Goal: Task Accomplishment & Management: Use online tool/utility

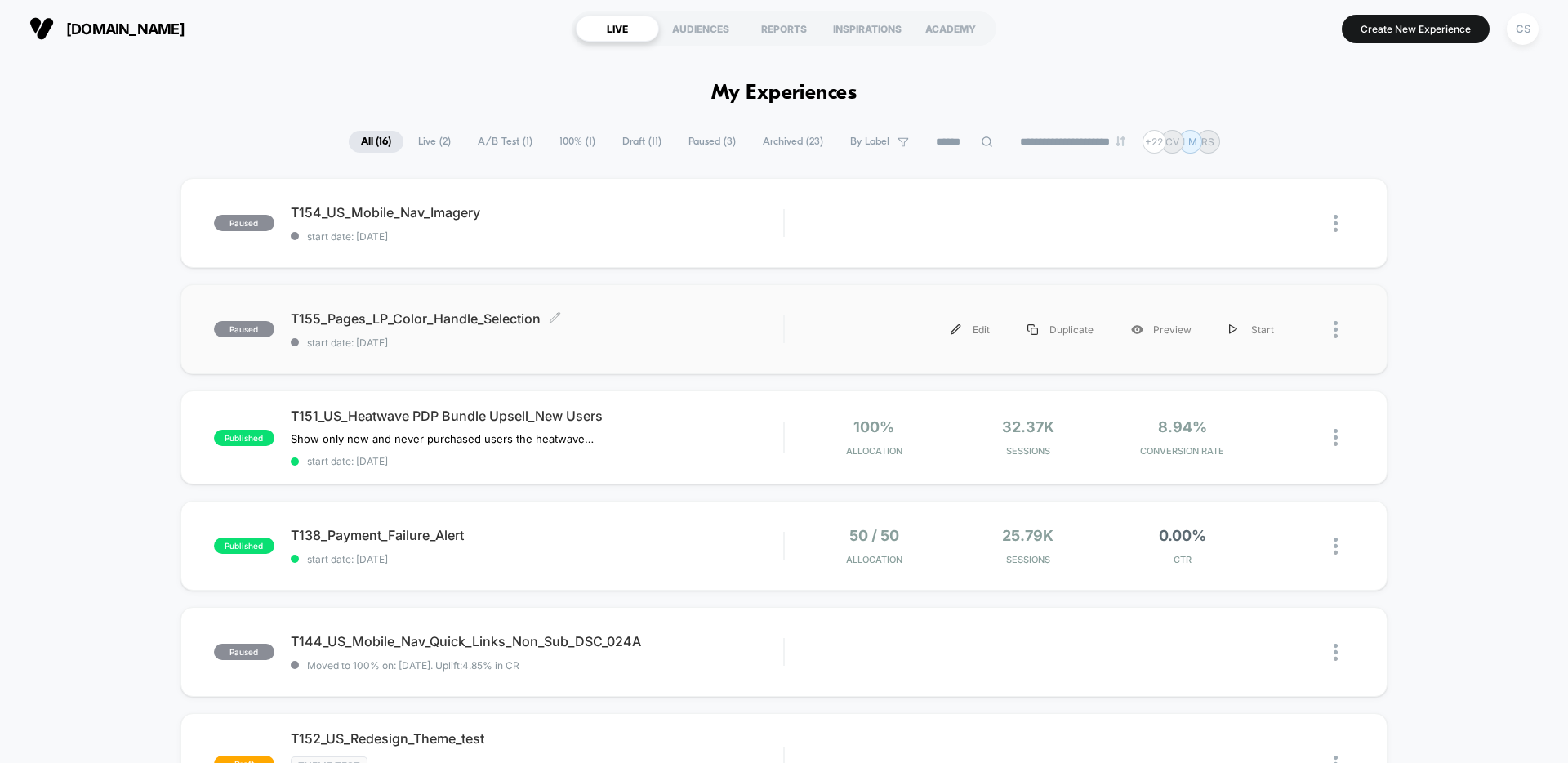
scroll to position [406, 0]
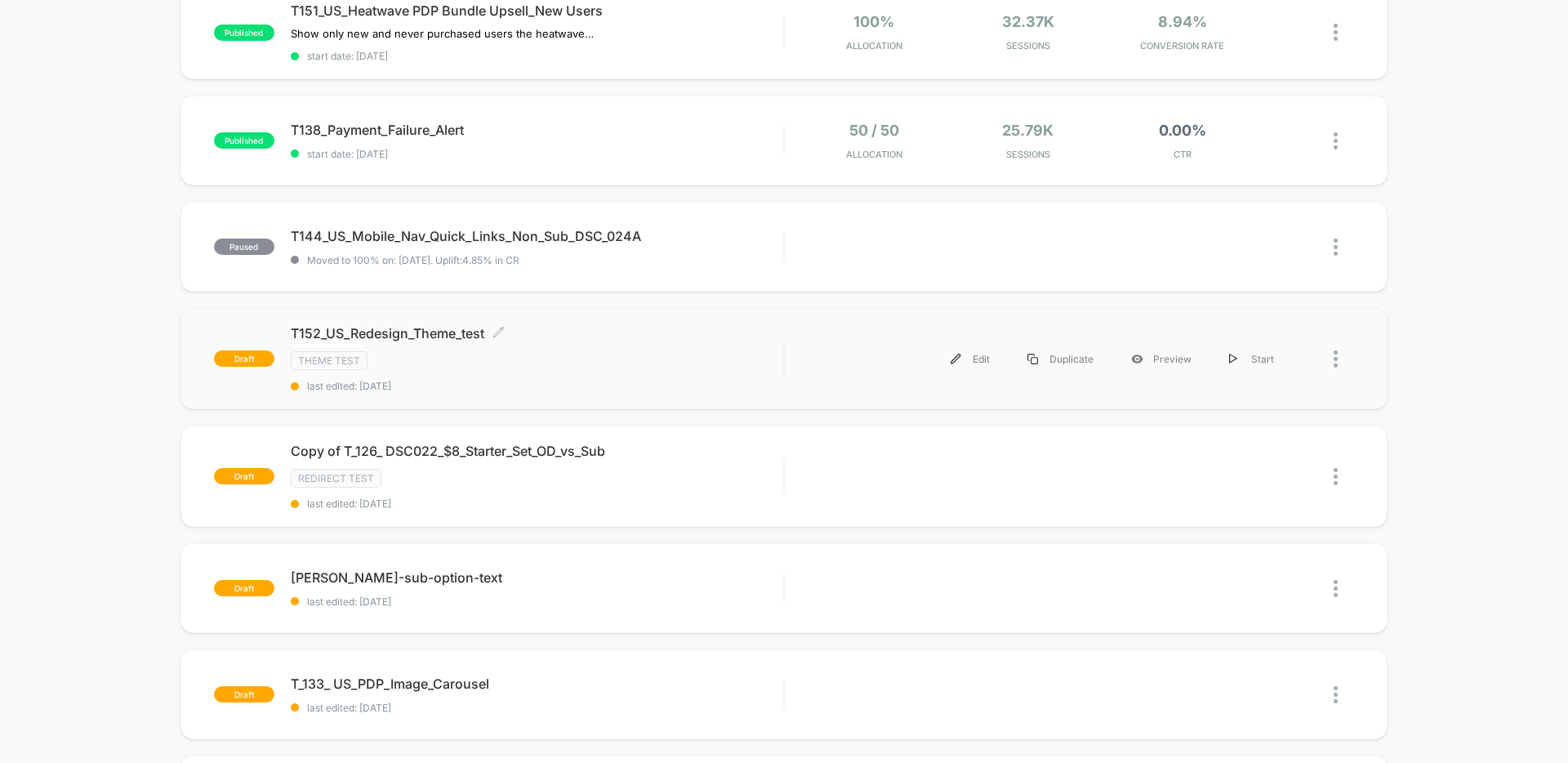
click at [420, 338] on span "T152_US_Redesign_Theme_test Click to edit experience details" at bounding box center [537, 333] width 492 height 17
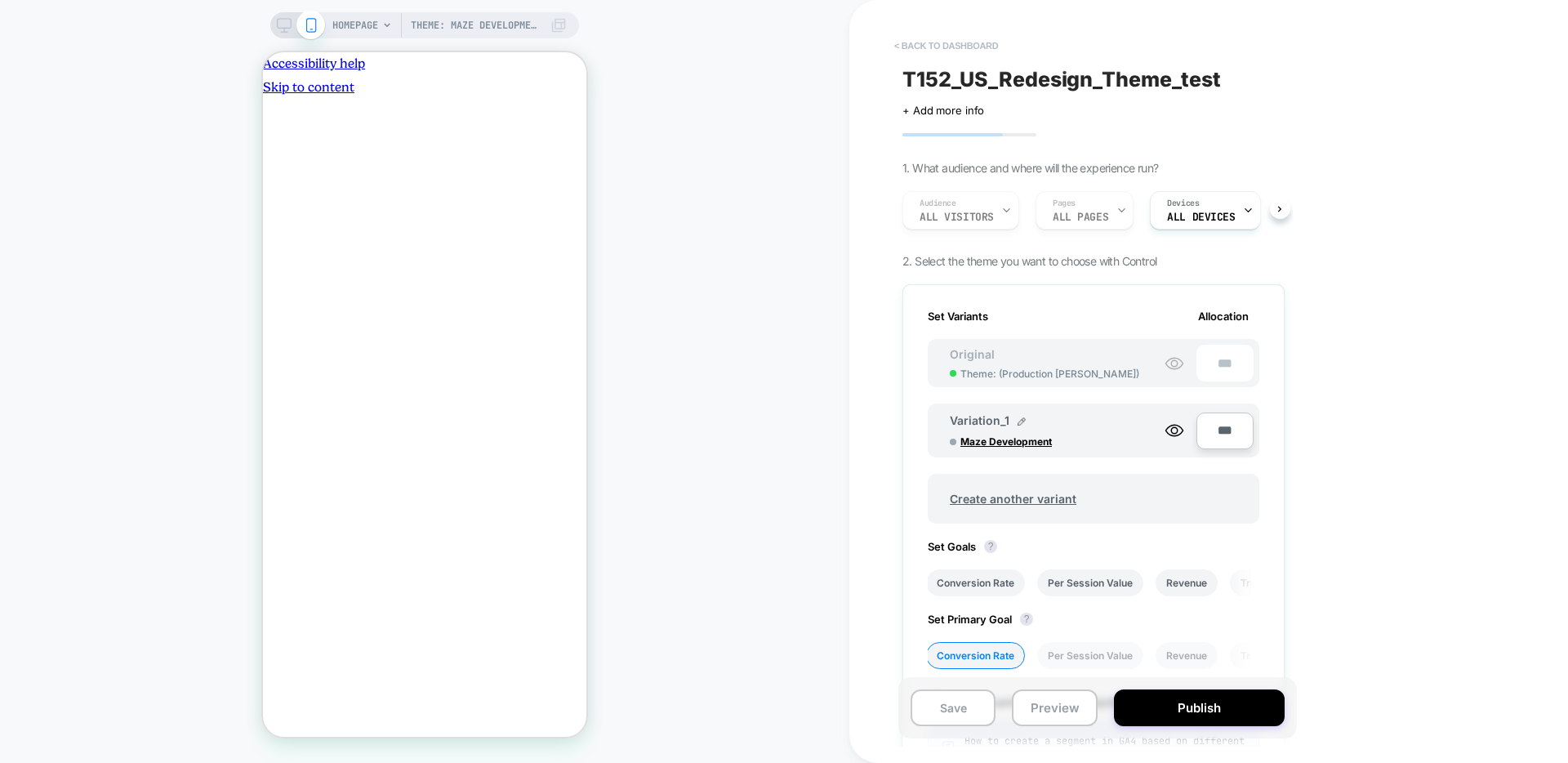
click at [962, 42] on button "< back to dashboard" at bounding box center [946, 46] width 120 height 26
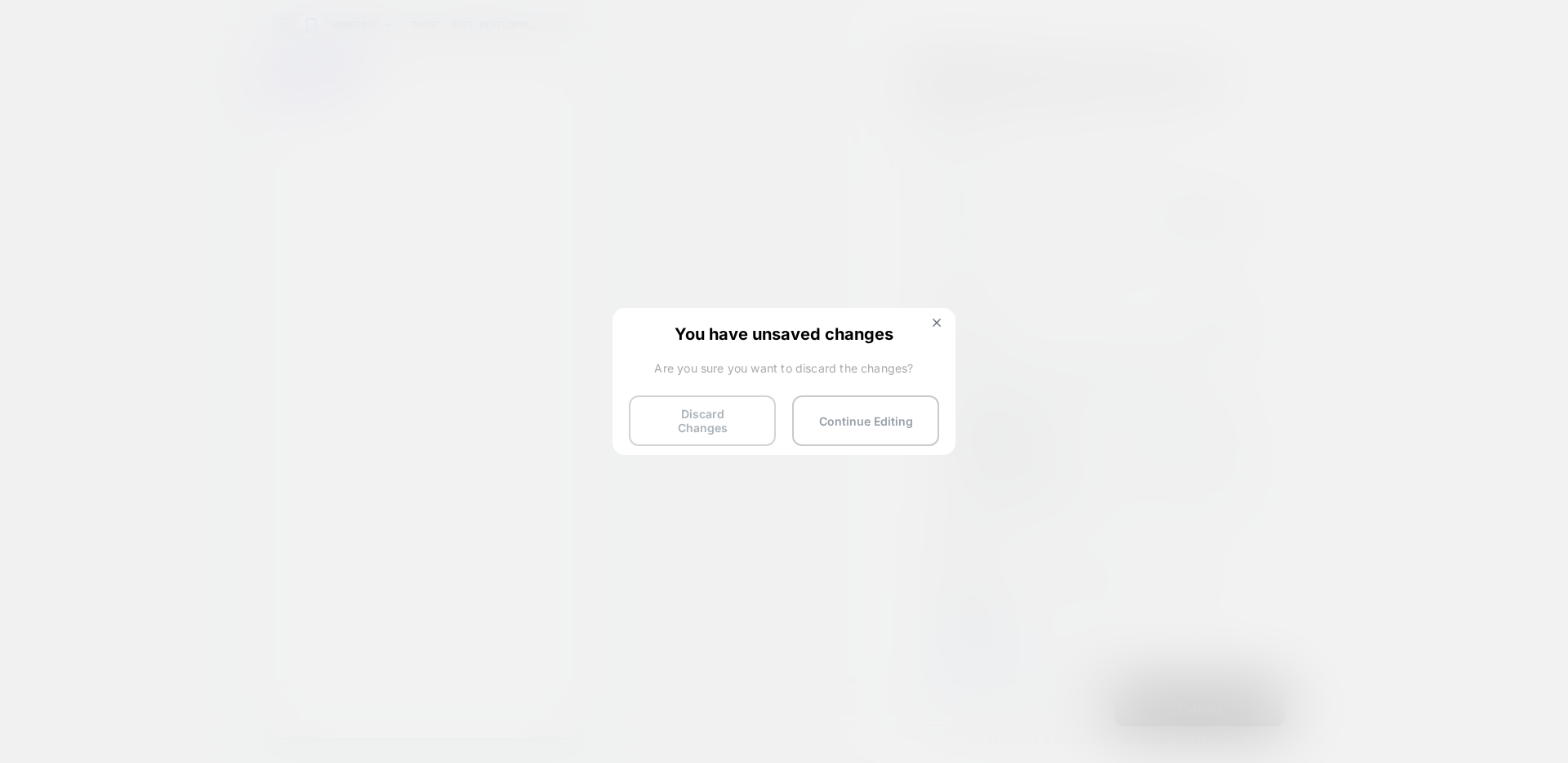
click at [730, 424] on button "Discard Changes" at bounding box center [702, 420] width 147 height 51
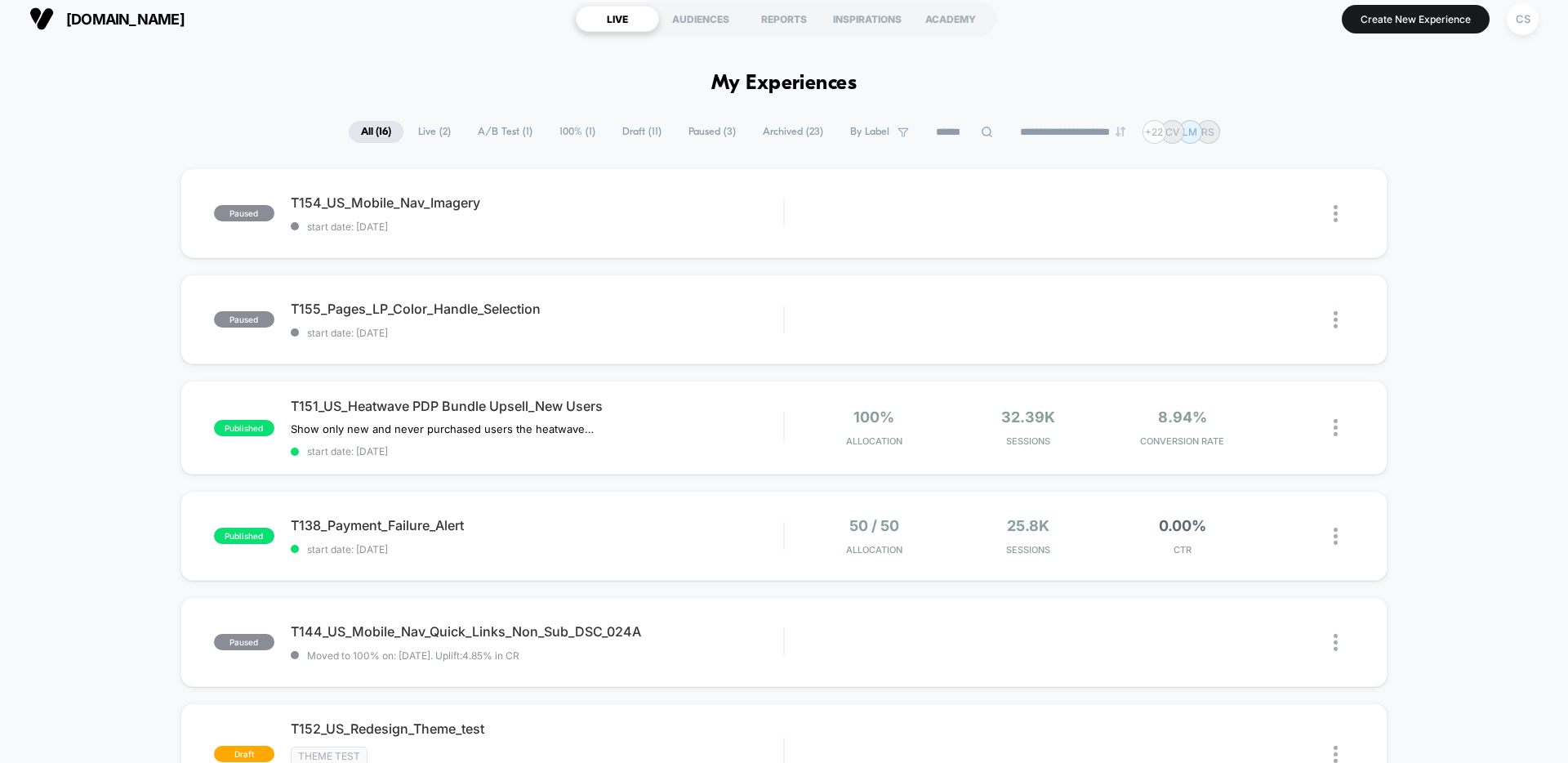
scroll to position [140, 0]
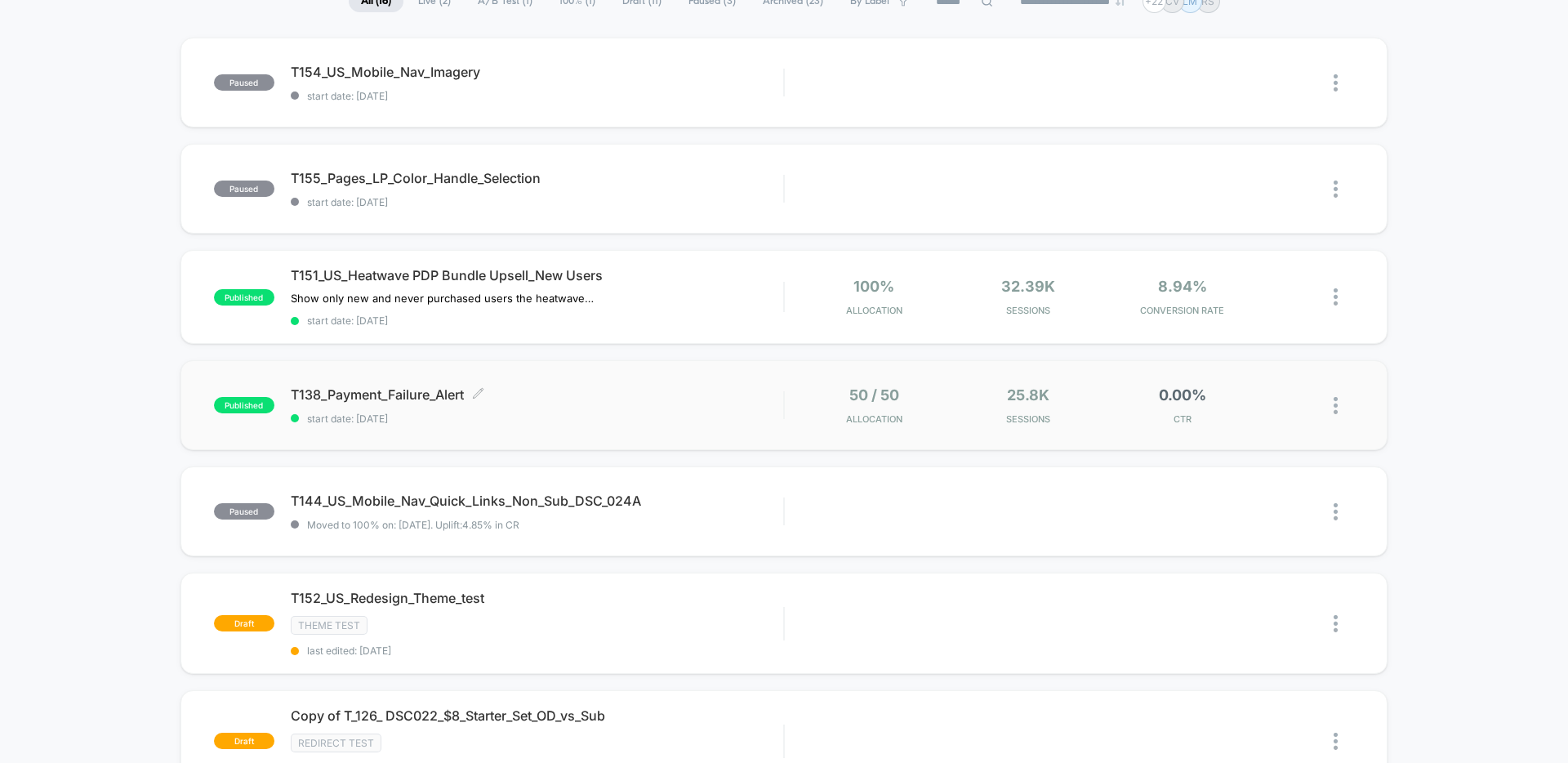
click at [653, 420] on span "start date: [DATE]" at bounding box center [537, 419] width 492 height 12
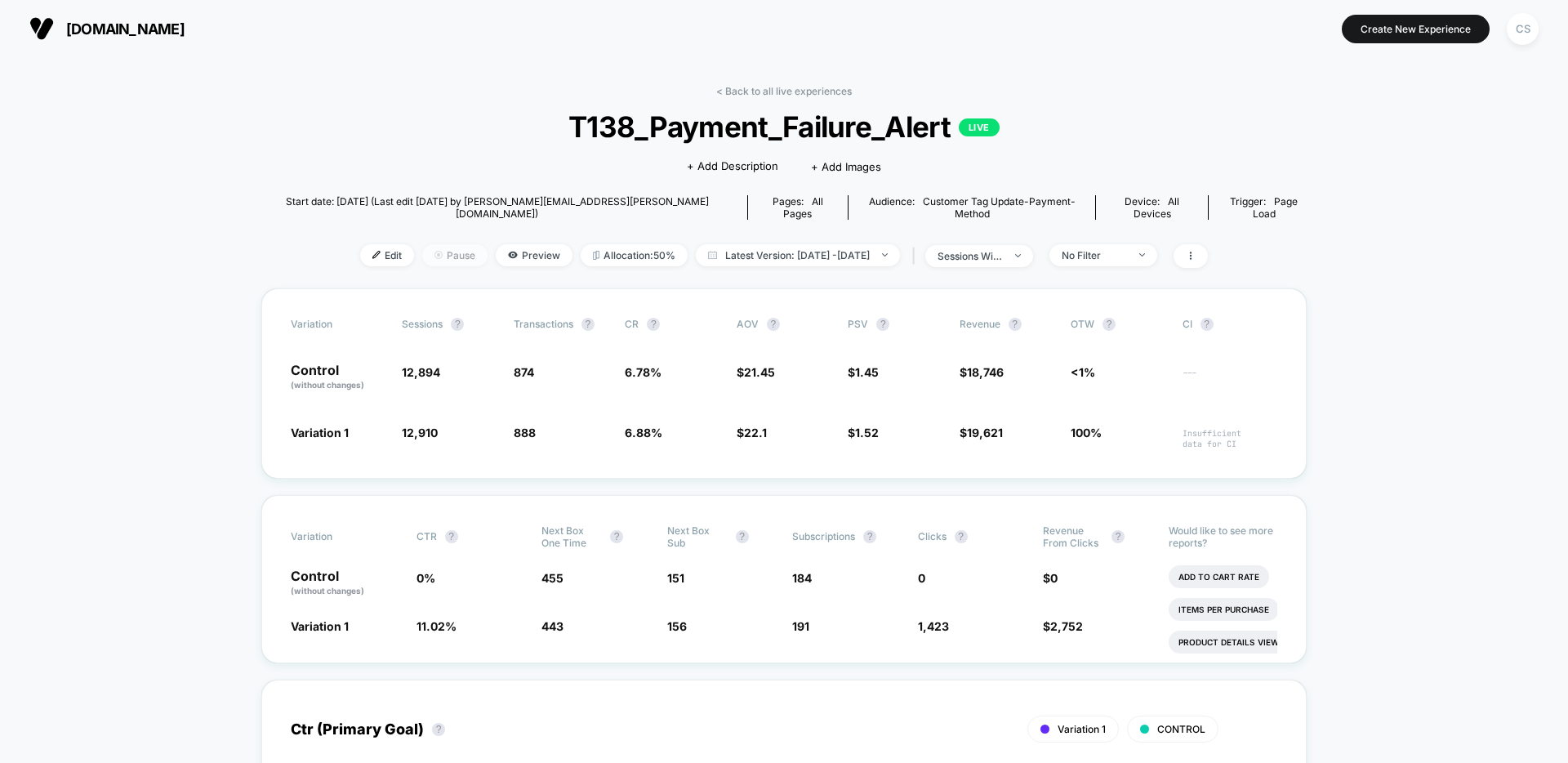
click at [440, 249] on span "Pause" at bounding box center [454, 255] width 66 height 22
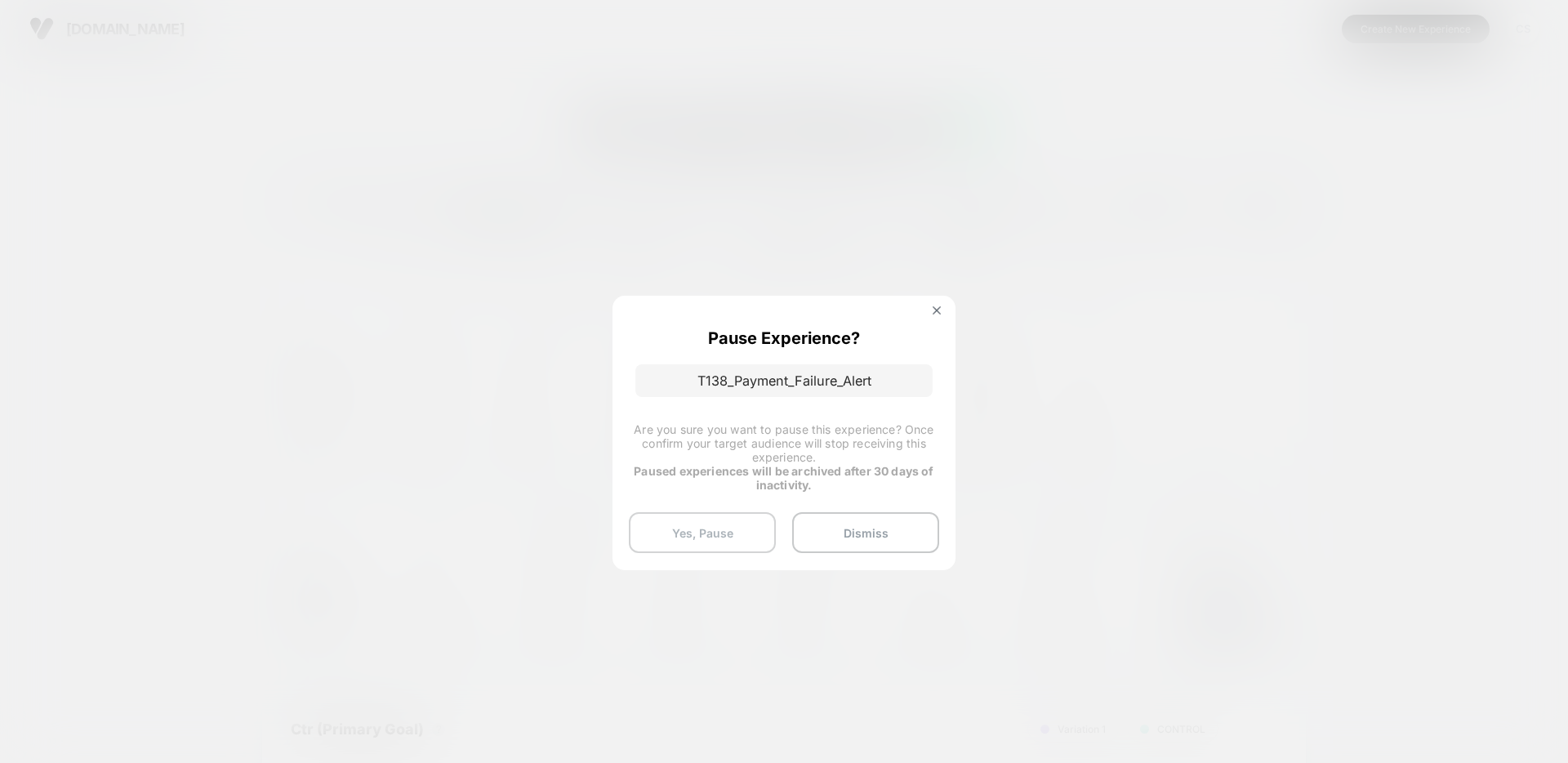
click at [734, 528] on button "Yes, Pause" at bounding box center [702, 533] width 147 height 41
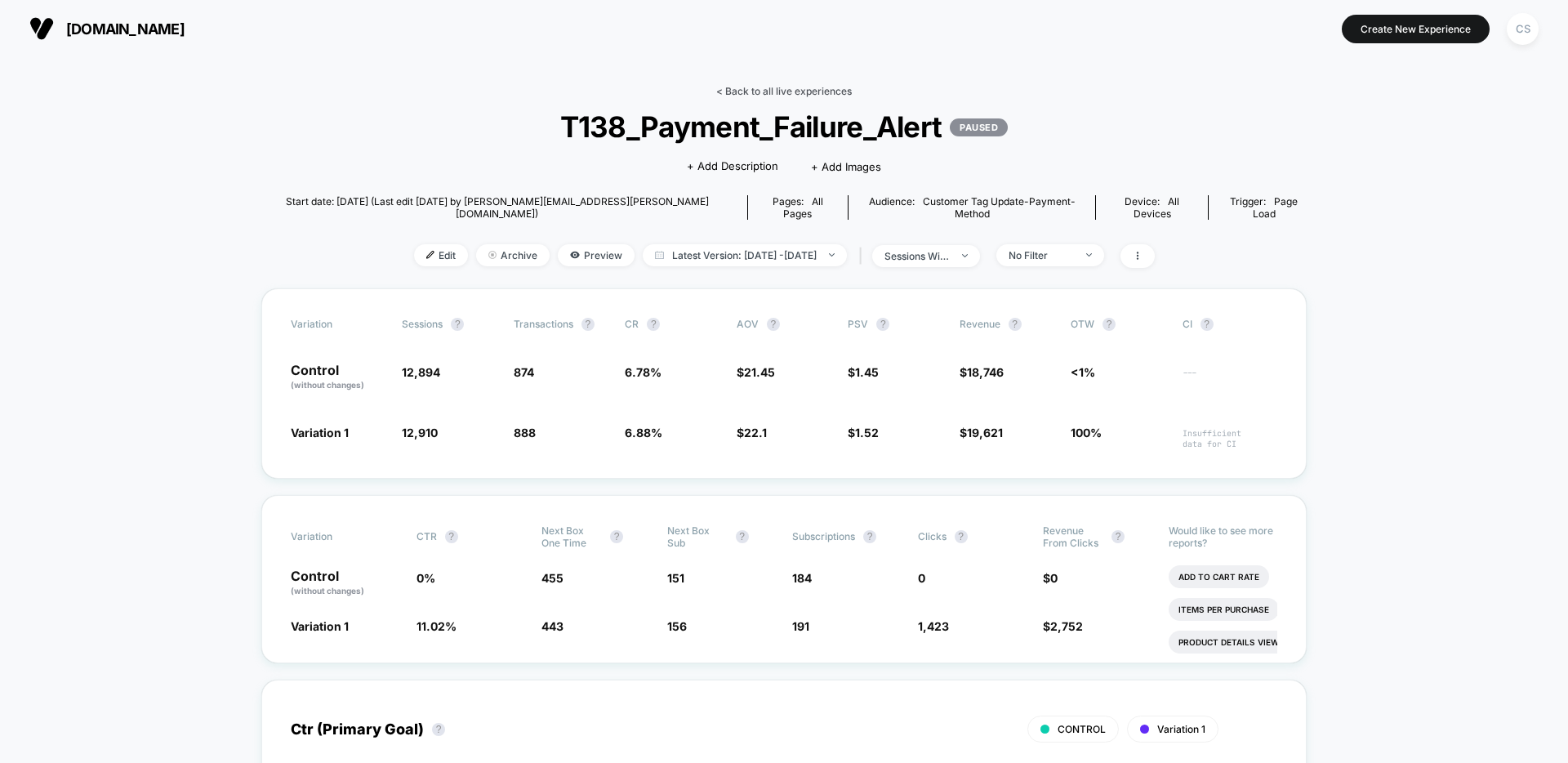
click at [761, 91] on link "< Back to all live experiences" at bounding box center [784, 91] width 136 height 12
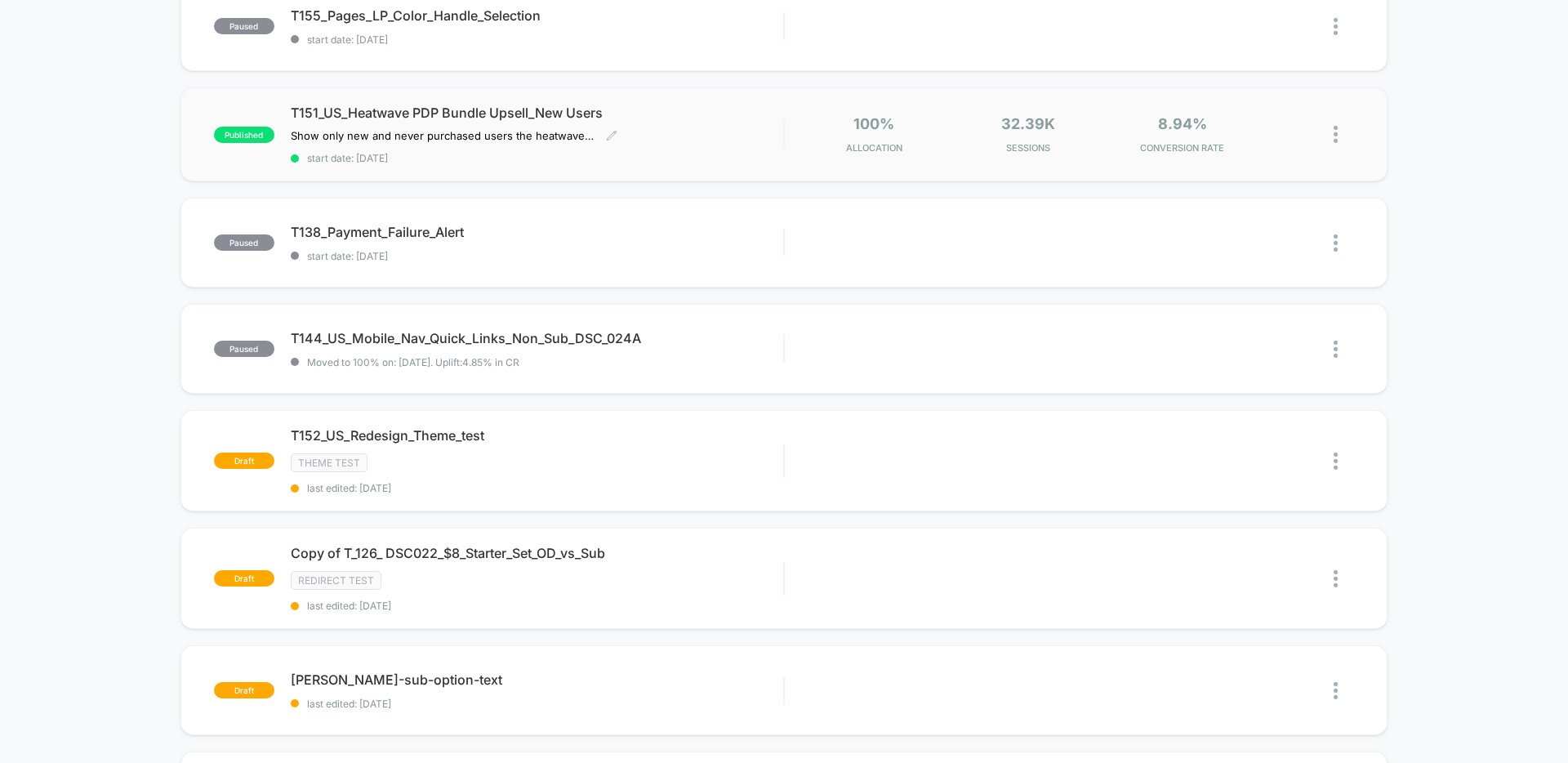
scroll to position [19, 0]
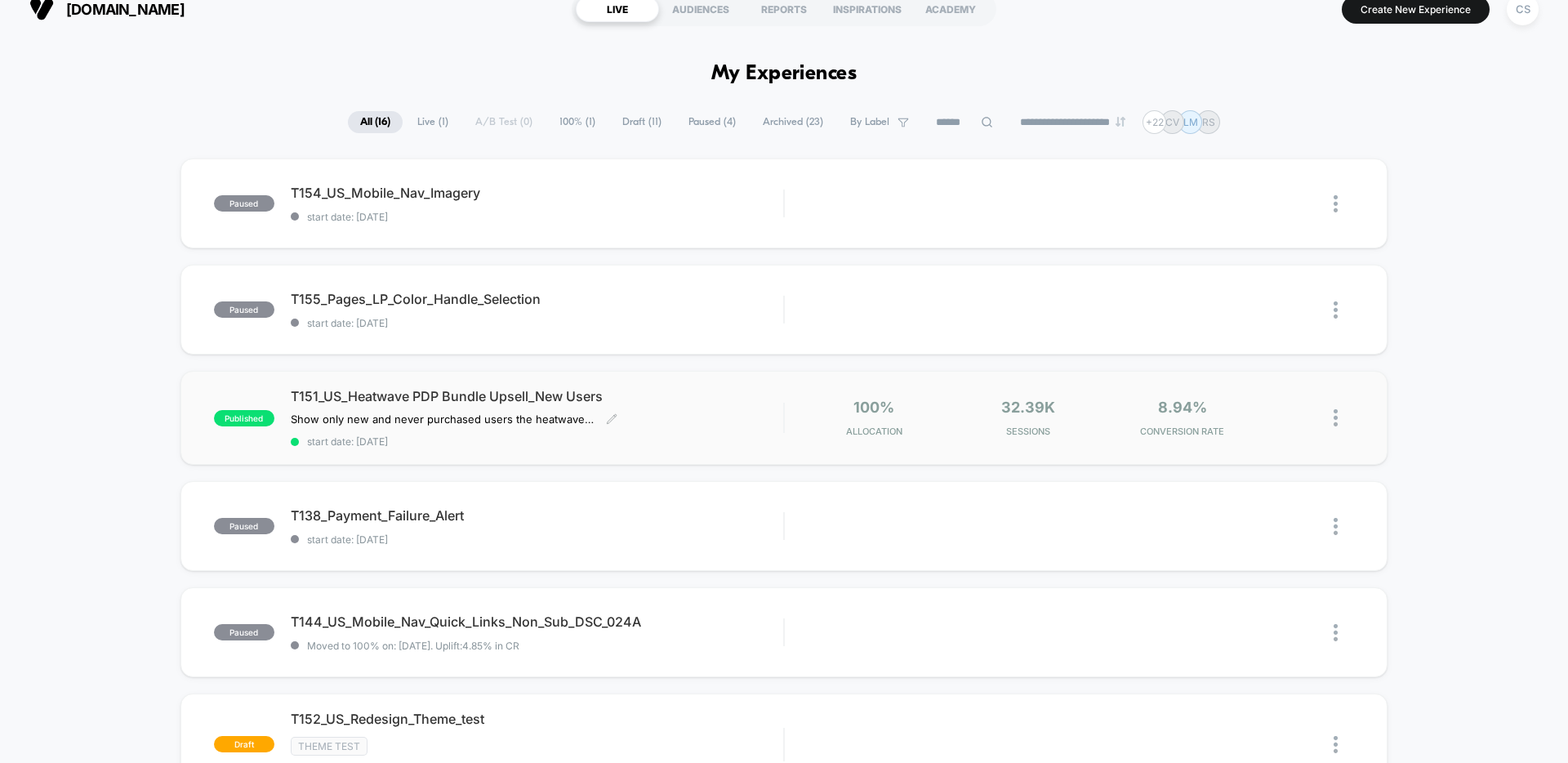
click at [437, 395] on span "T151_US_Heatwave PDP Bundle Upsell_New Users" at bounding box center [537, 396] width 492 height 17
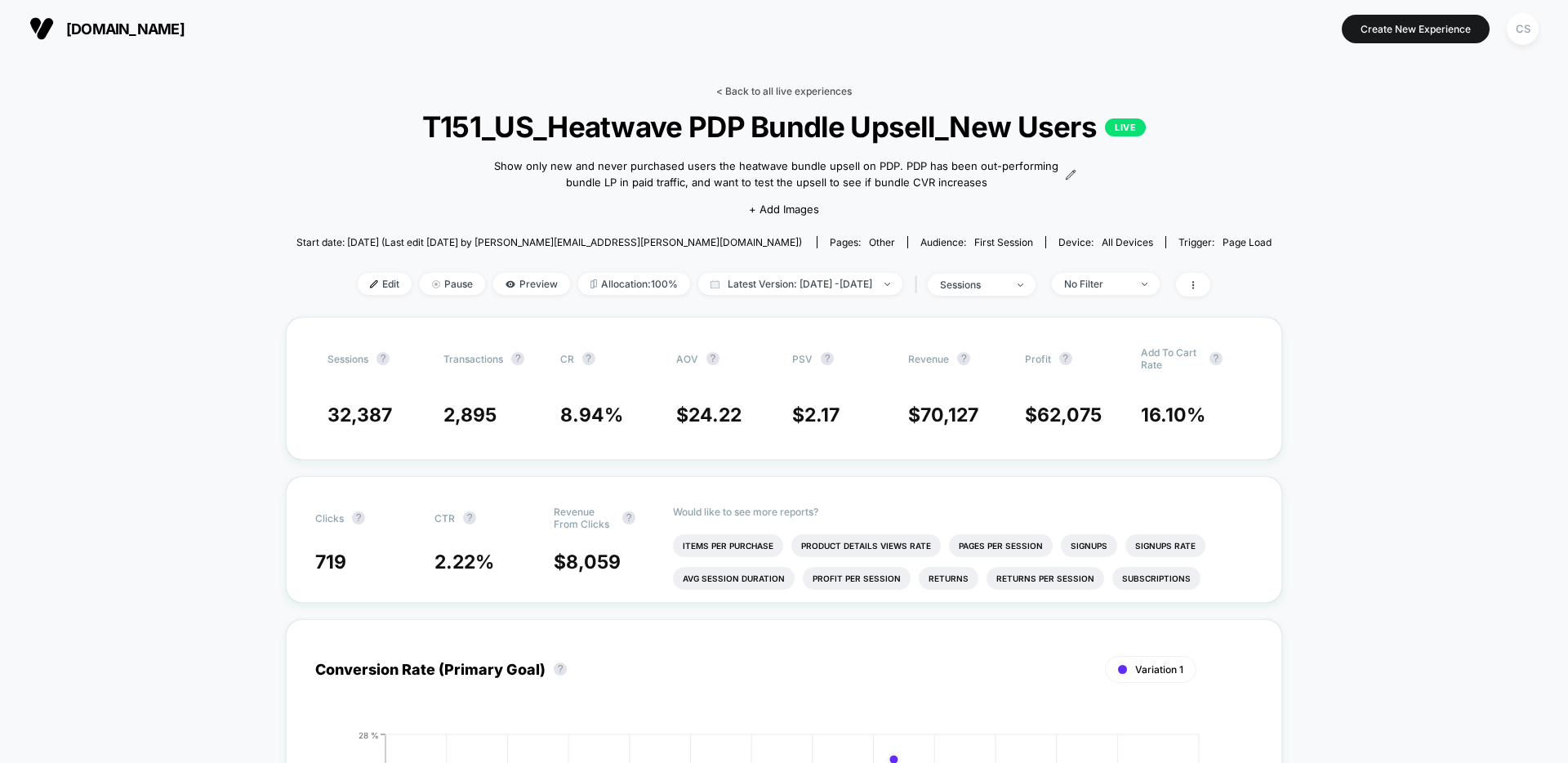
click at [806, 90] on link "< Back to all live experiences" at bounding box center [784, 91] width 136 height 12
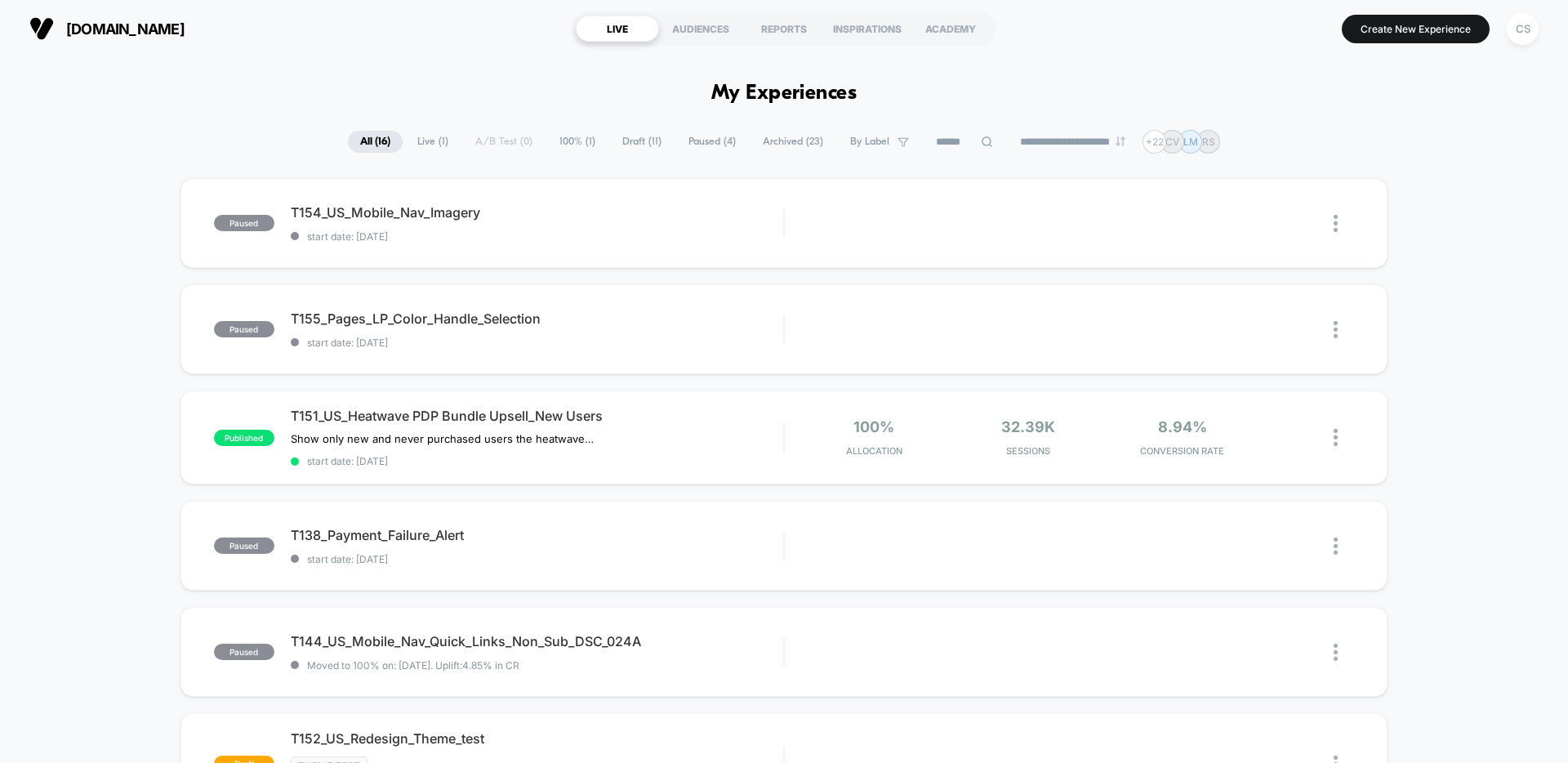
click at [417, 140] on span "Live ( 1 )" at bounding box center [432, 141] width 55 height 22
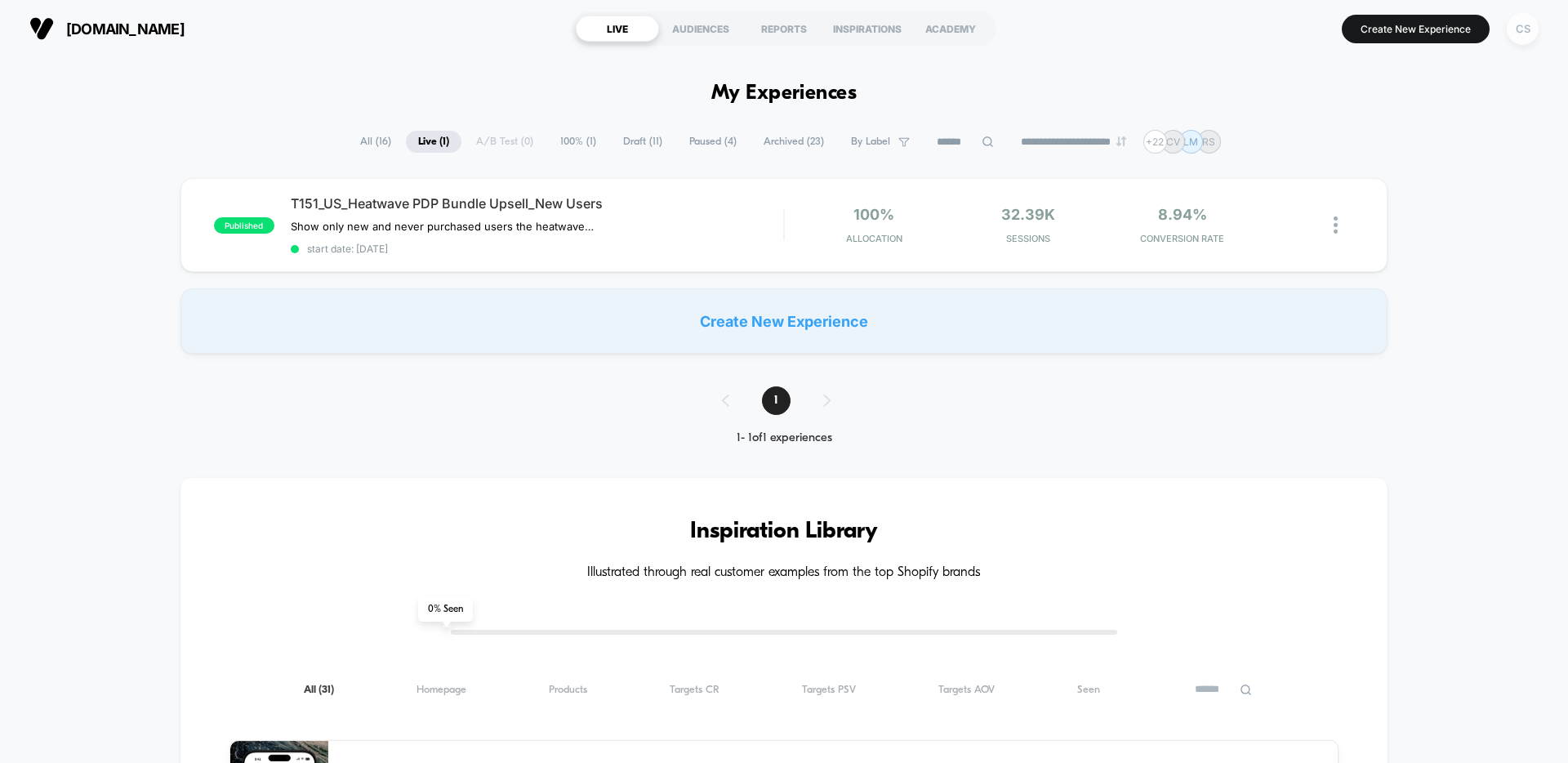
click at [1530, 31] on div "CS" at bounding box center [1522, 29] width 32 height 32
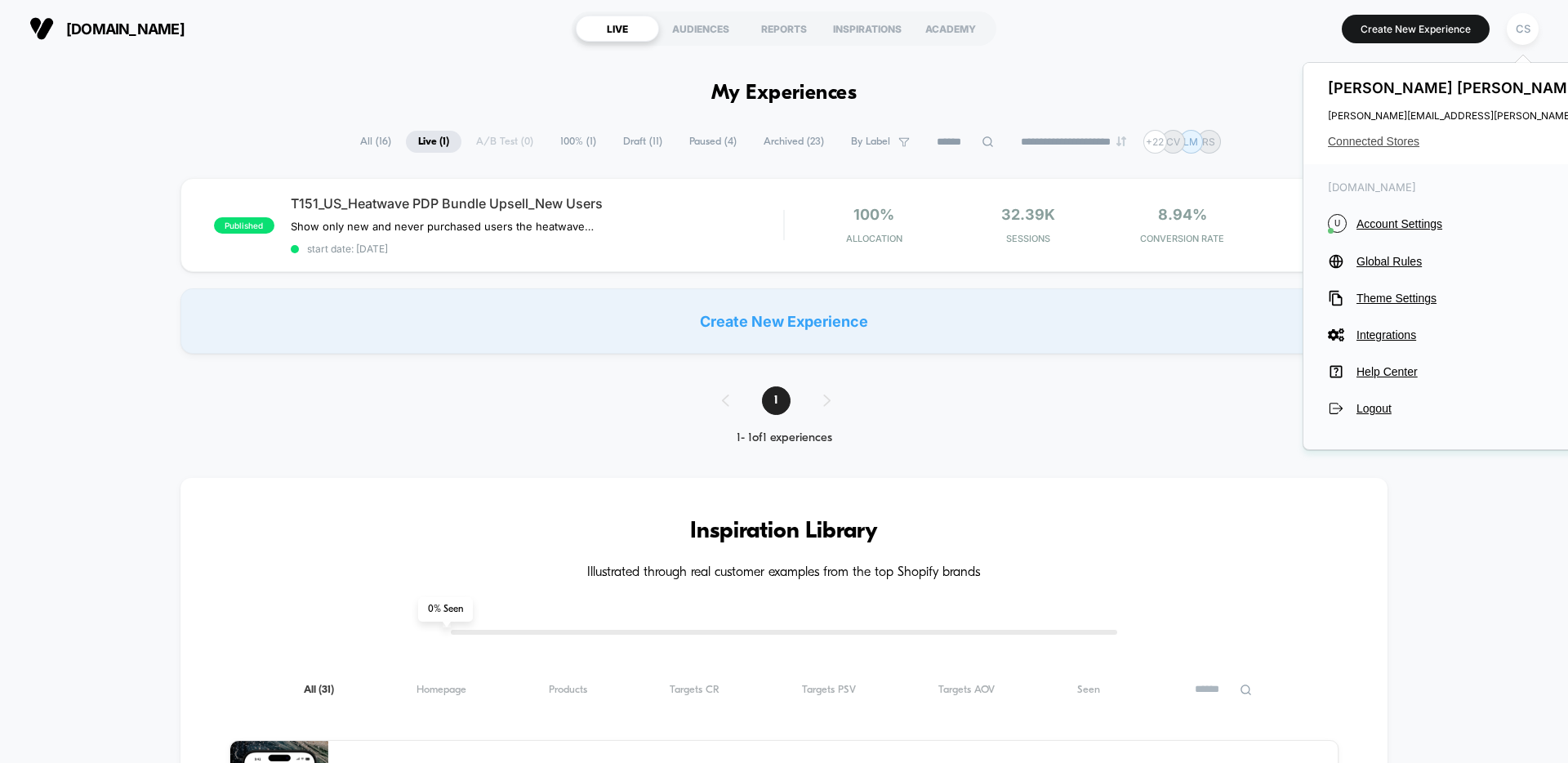
click at [1386, 136] on span "Connected Stores" at bounding box center [1490, 141] width 324 height 13
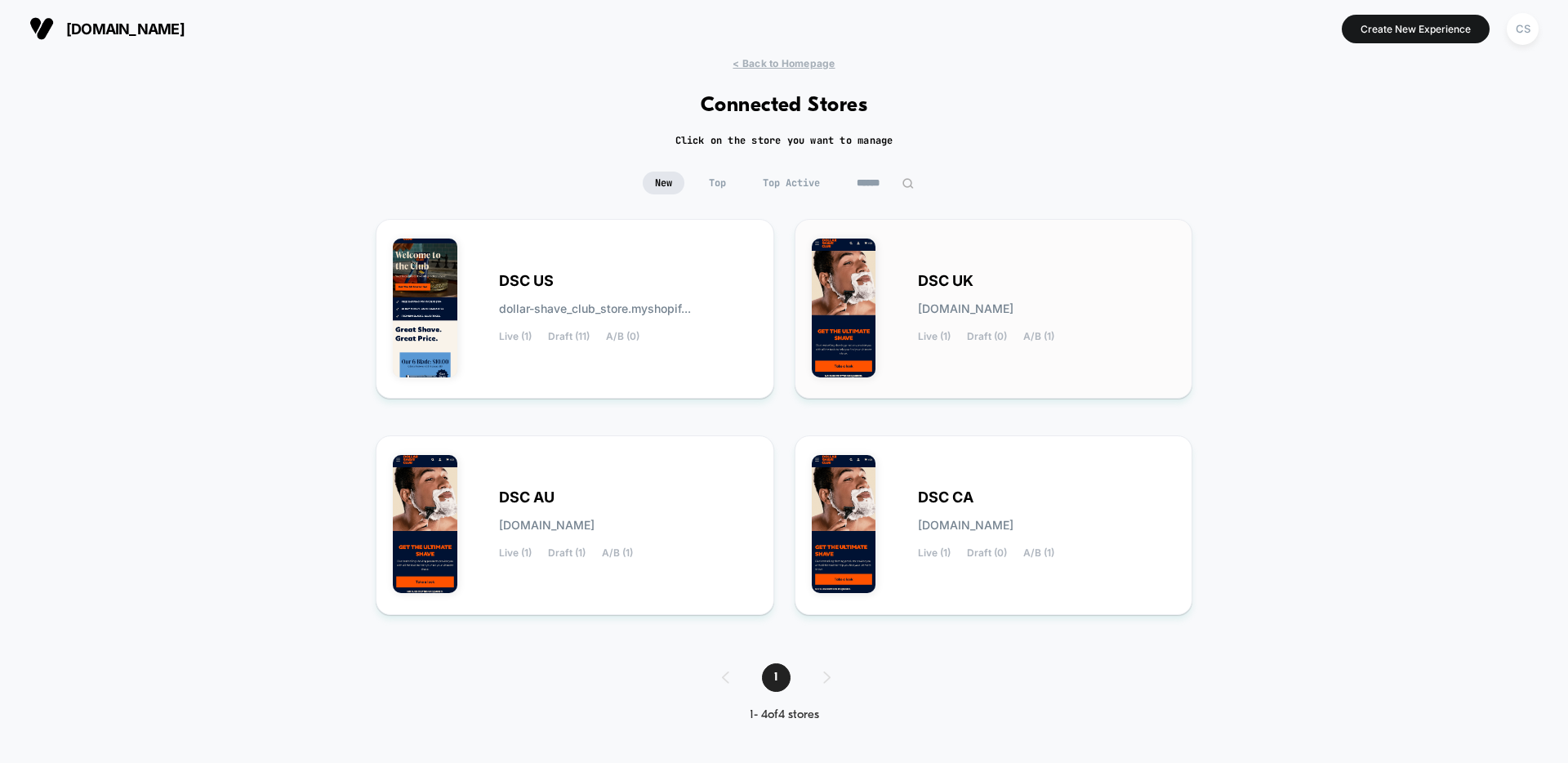
click at [1002, 272] on div "DSC UK [DOMAIN_NAME] Live (1) Draft (0) A/B (1)" at bounding box center [994, 309] width 364 height 145
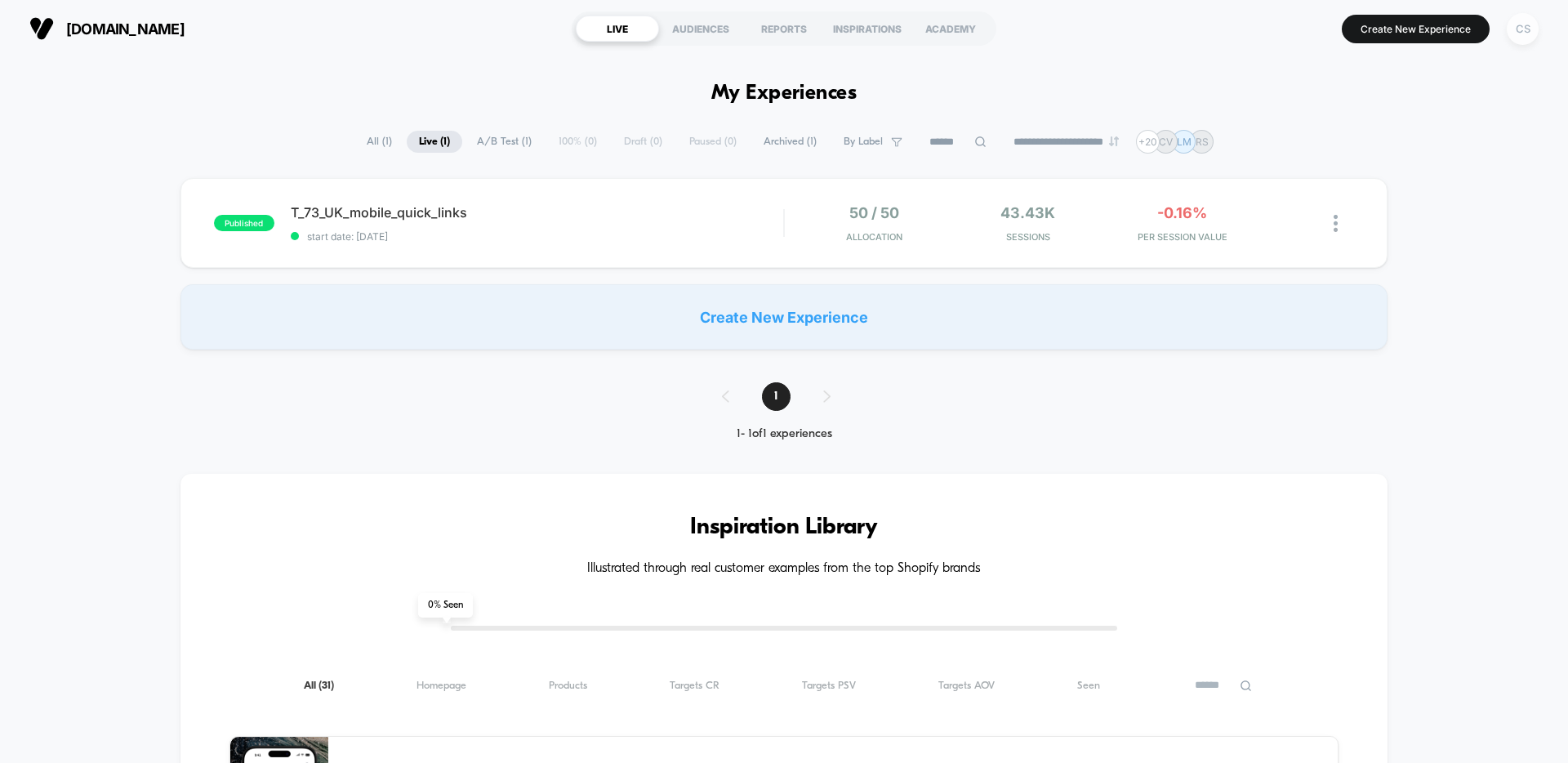
click at [1518, 26] on div "CS" at bounding box center [1522, 29] width 32 height 32
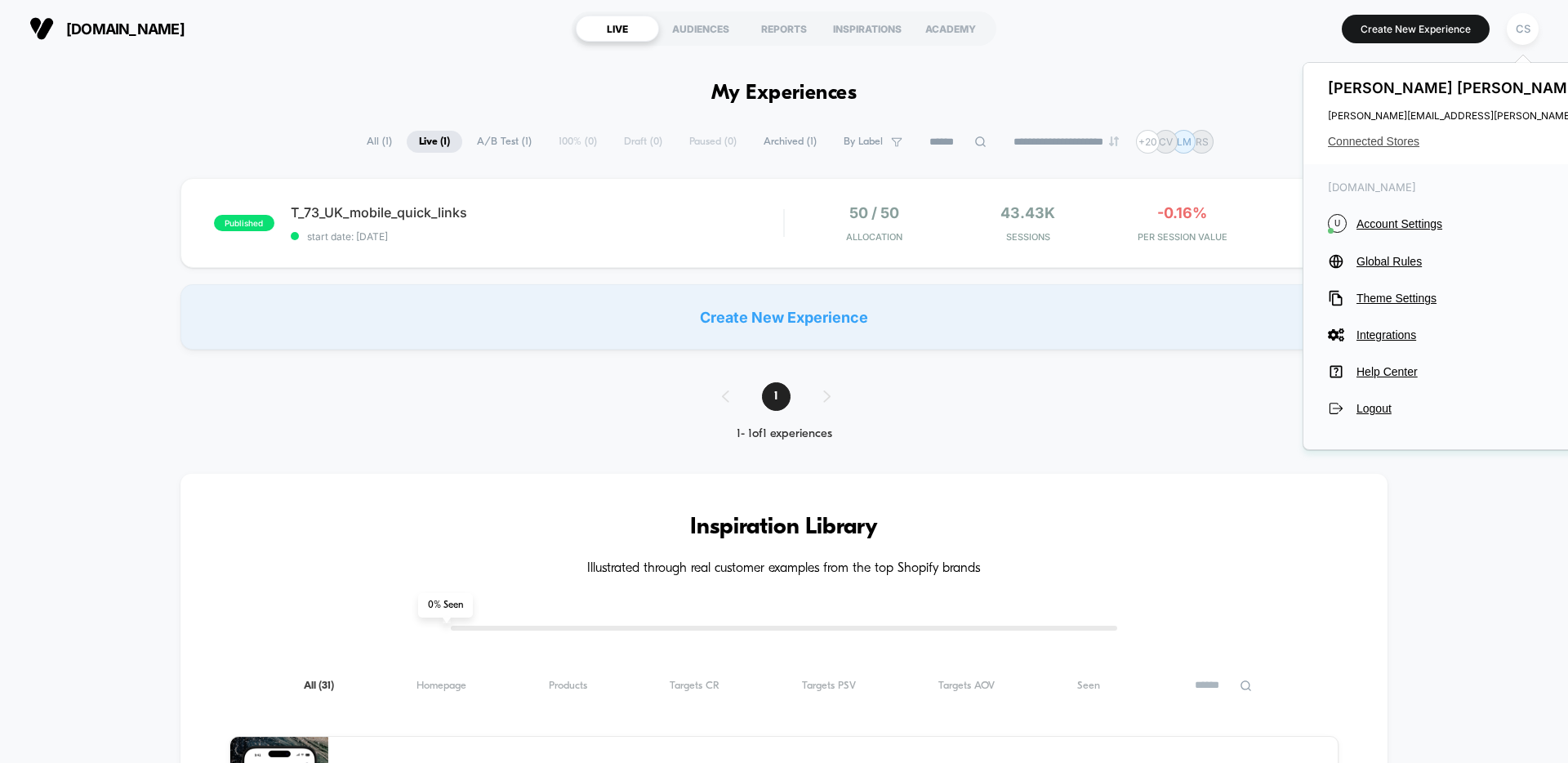
click at [1408, 147] on span "Connected Stores" at bounding box center [1490, 141] width 324 height 13
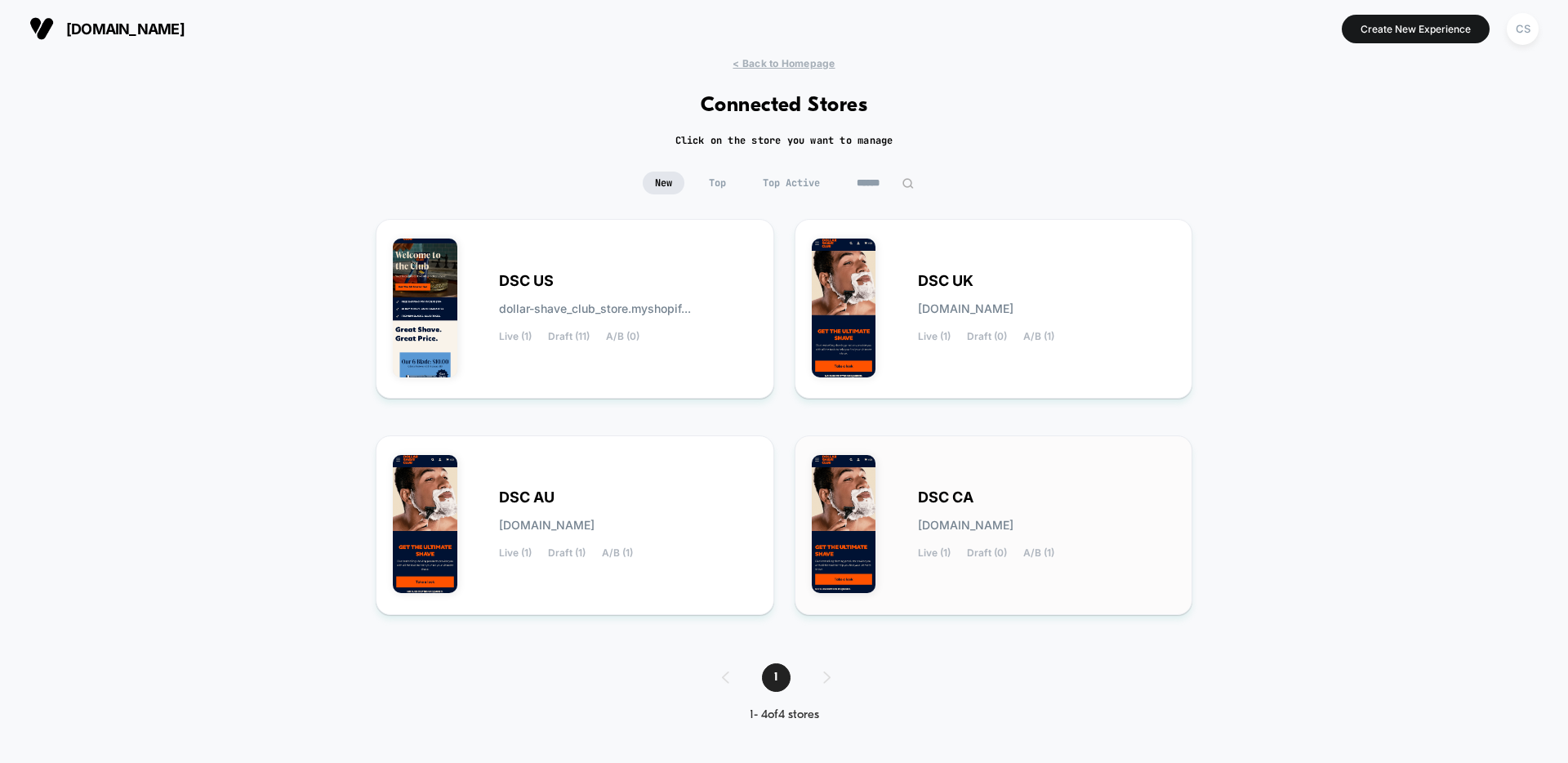
click at [1022, 496] on div "DSC CA [DOMAIN_NAME] Live (1) Draft (0) A/B (1)" at bounding box center [1046, 526] width 258 height 67
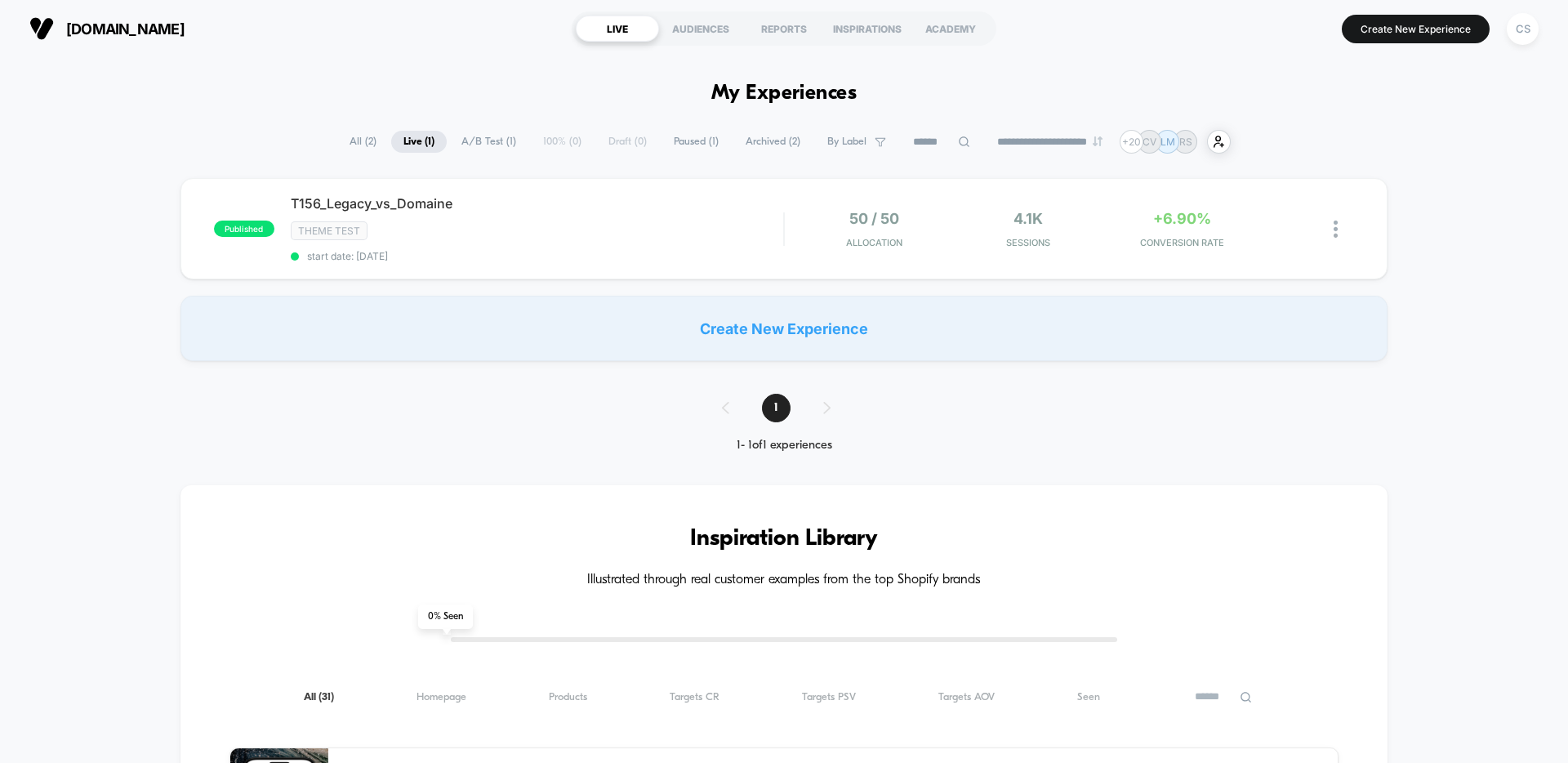
click at [480, 144] on span "A/B Test ( 1 )" at bounding box center [489, 141] width 79 height 22
click at [1532, 34] on div "CS" at bounding box center [1522, 29] width 32 height 32
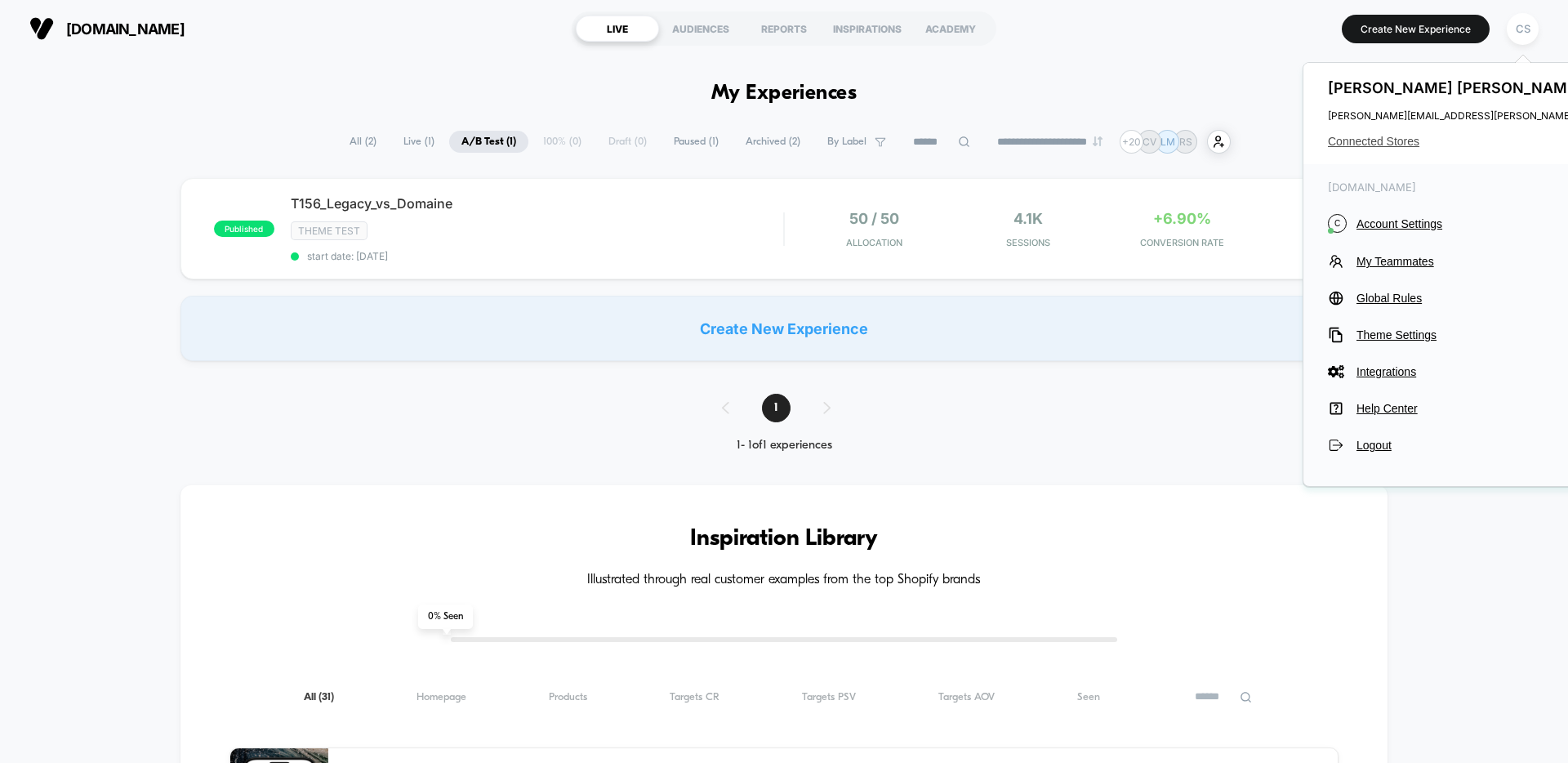
click at [1387, 142] on span "Connected Stores" at bounding box center [1490, 141] width 324 height 13
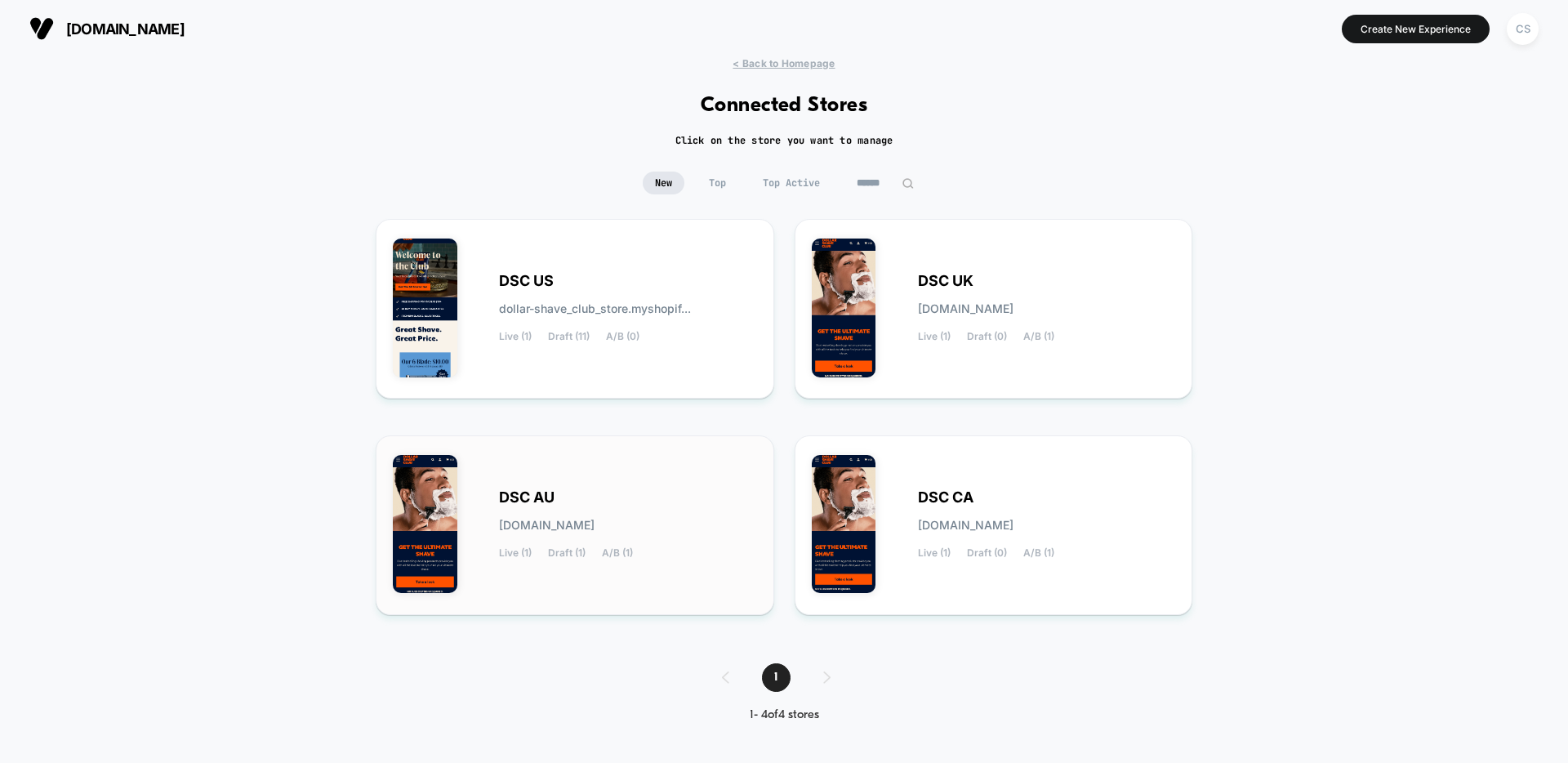
click at [565, 570] on div "DSC AU [DOMAIN_NAME] Live (1) Draft (1) A/B (1)" at bounding box center [575, 526] width 364 height 145
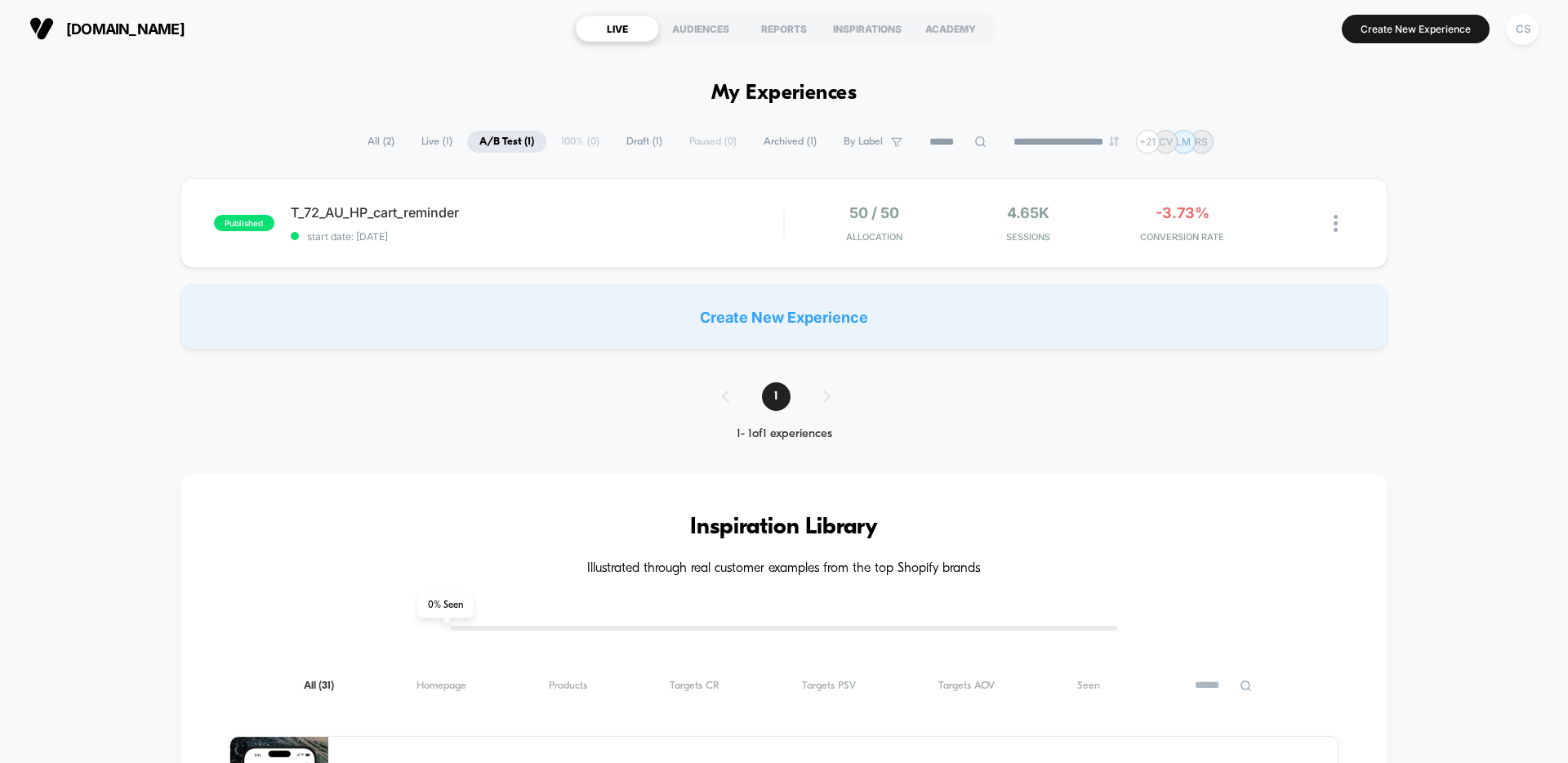
click at [426, 148] on span "Live ( 1 )" at bounding box center [436, 141] width 55 height 22
click at [563, 204] on span "T_72_AU_HP_cart_reminder" at bounding box center [537, 212] width 492 height 17
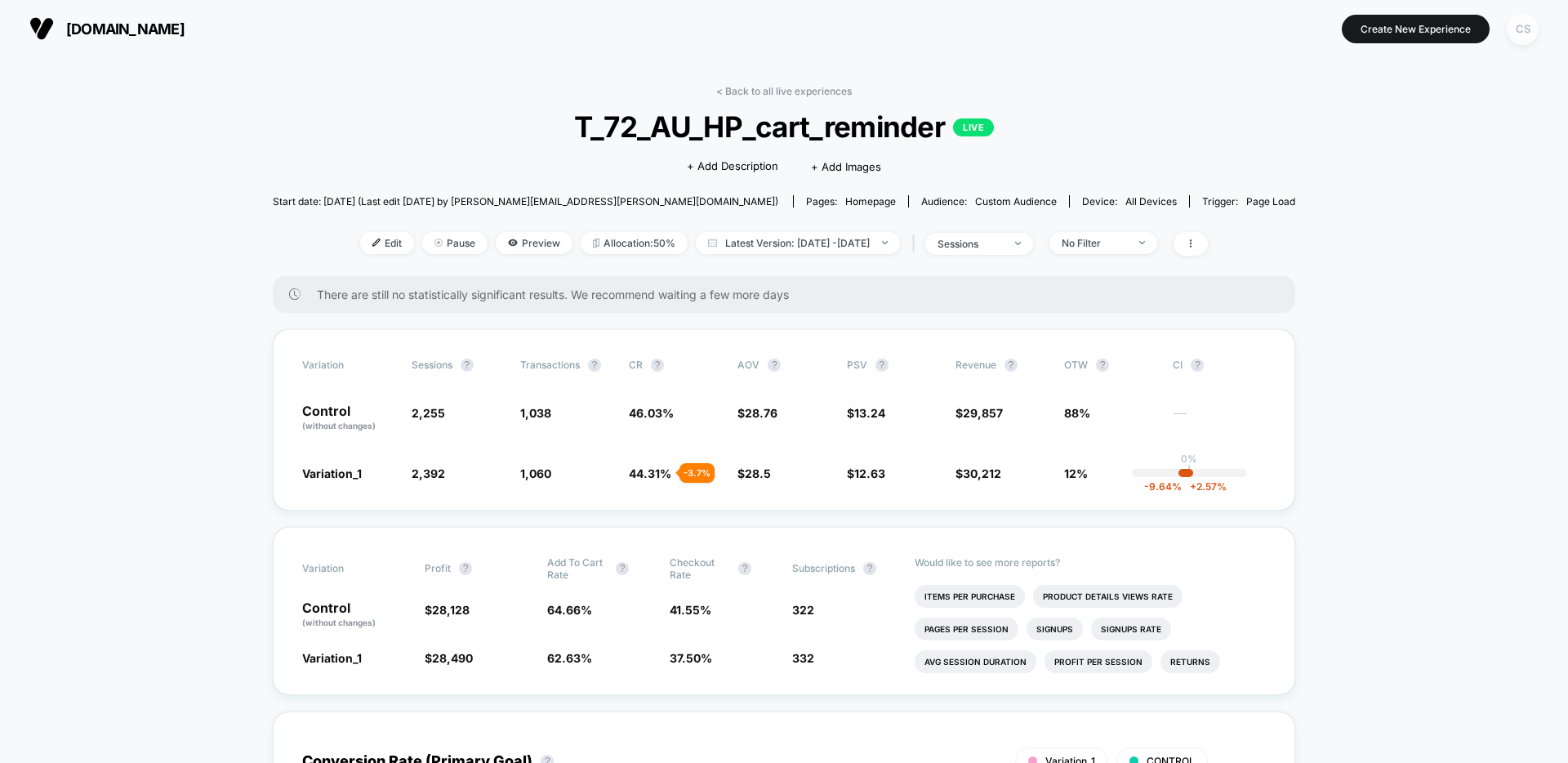
click at [1526, 39] on div "CS" at bounding box center [1522, 29] width 32 height 32
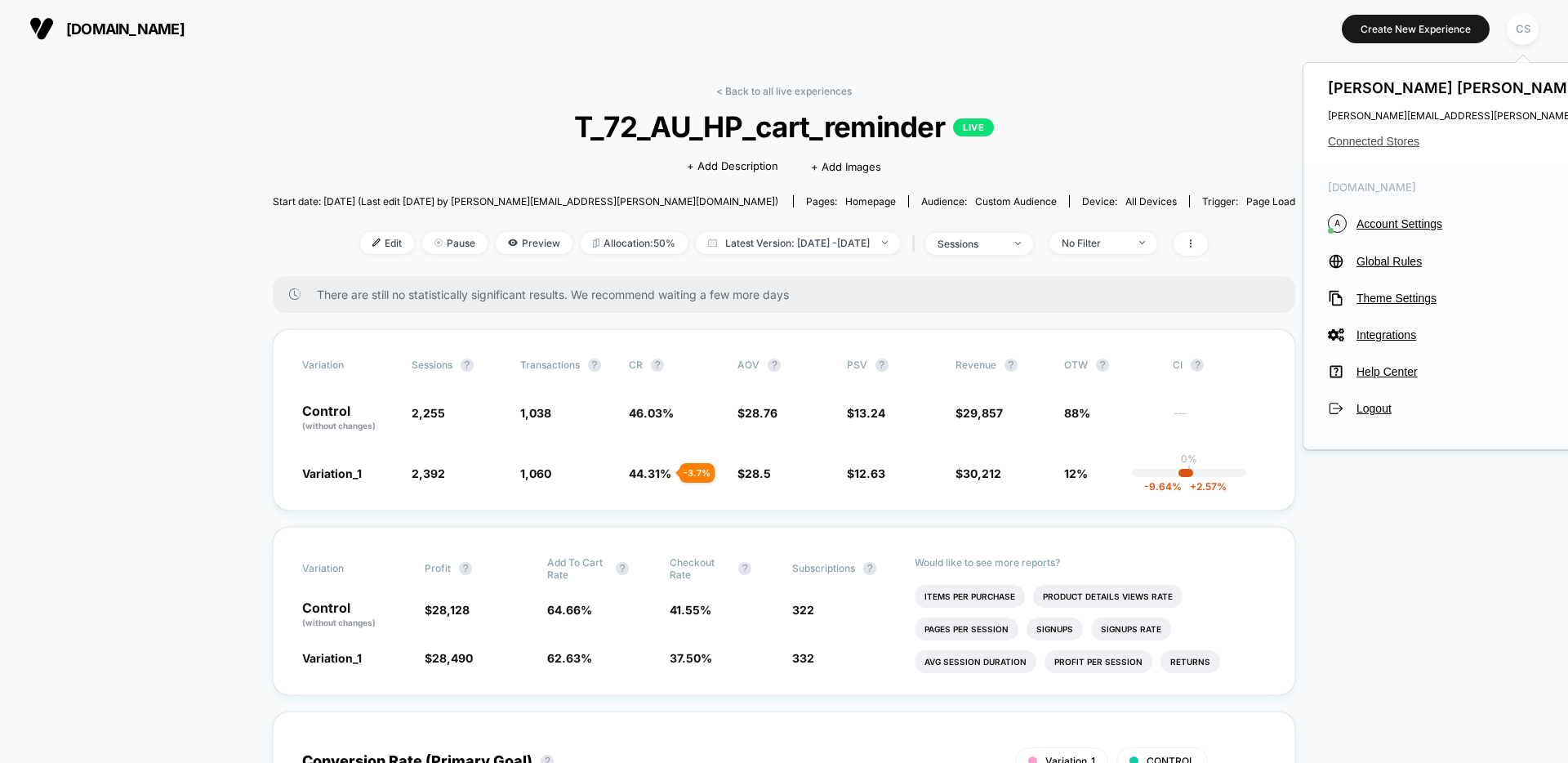
click at [1395, 142] on span "Connected Stores" at bounding box center [1490, 141] width 324 height 13
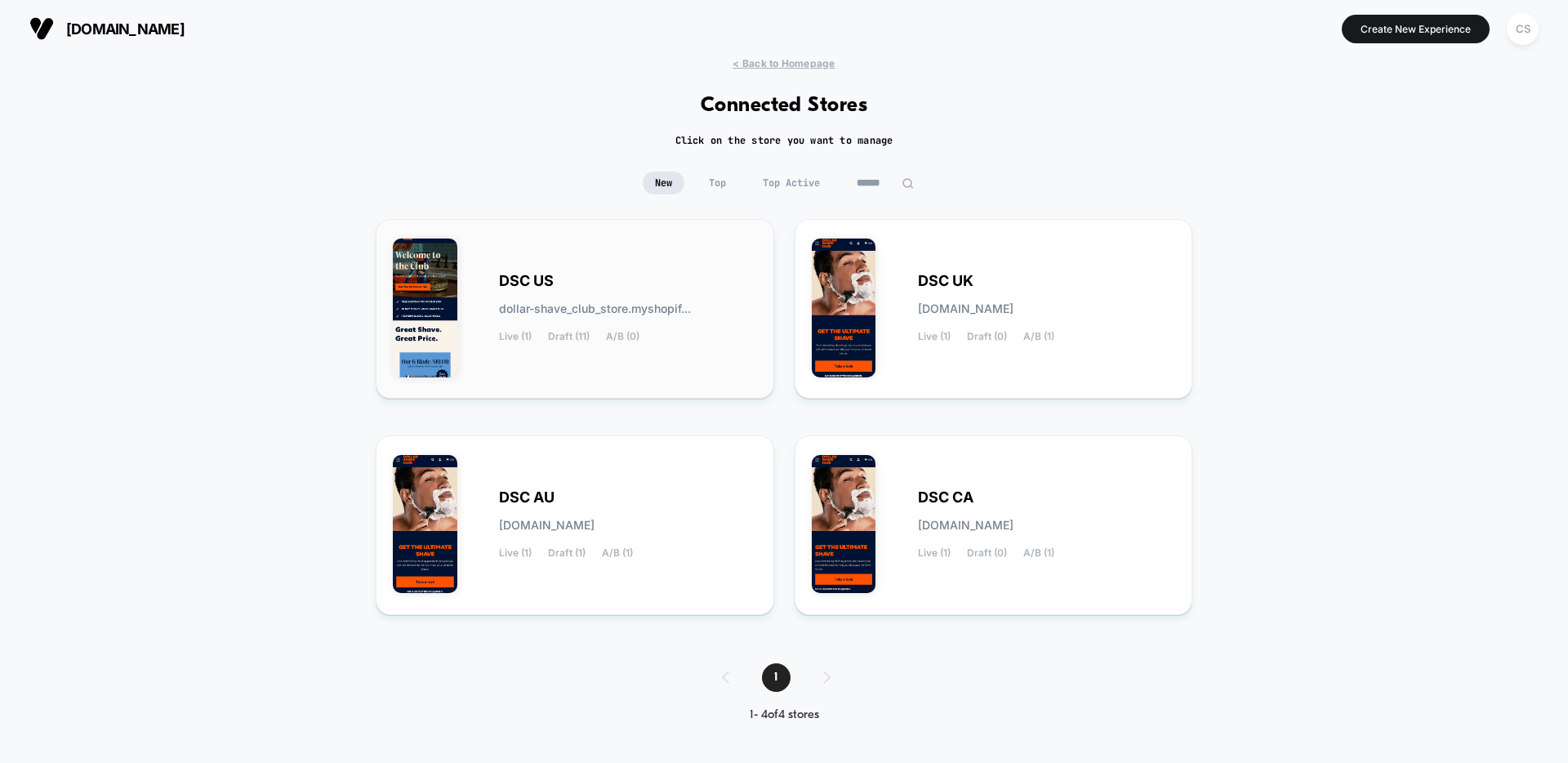
click at [733, 309] on div "DSC US dollar-shave_club_store.myshopif... Live (1) Draft (11) A/B (0)" at bounding box center [628, 308] width 258 height 67
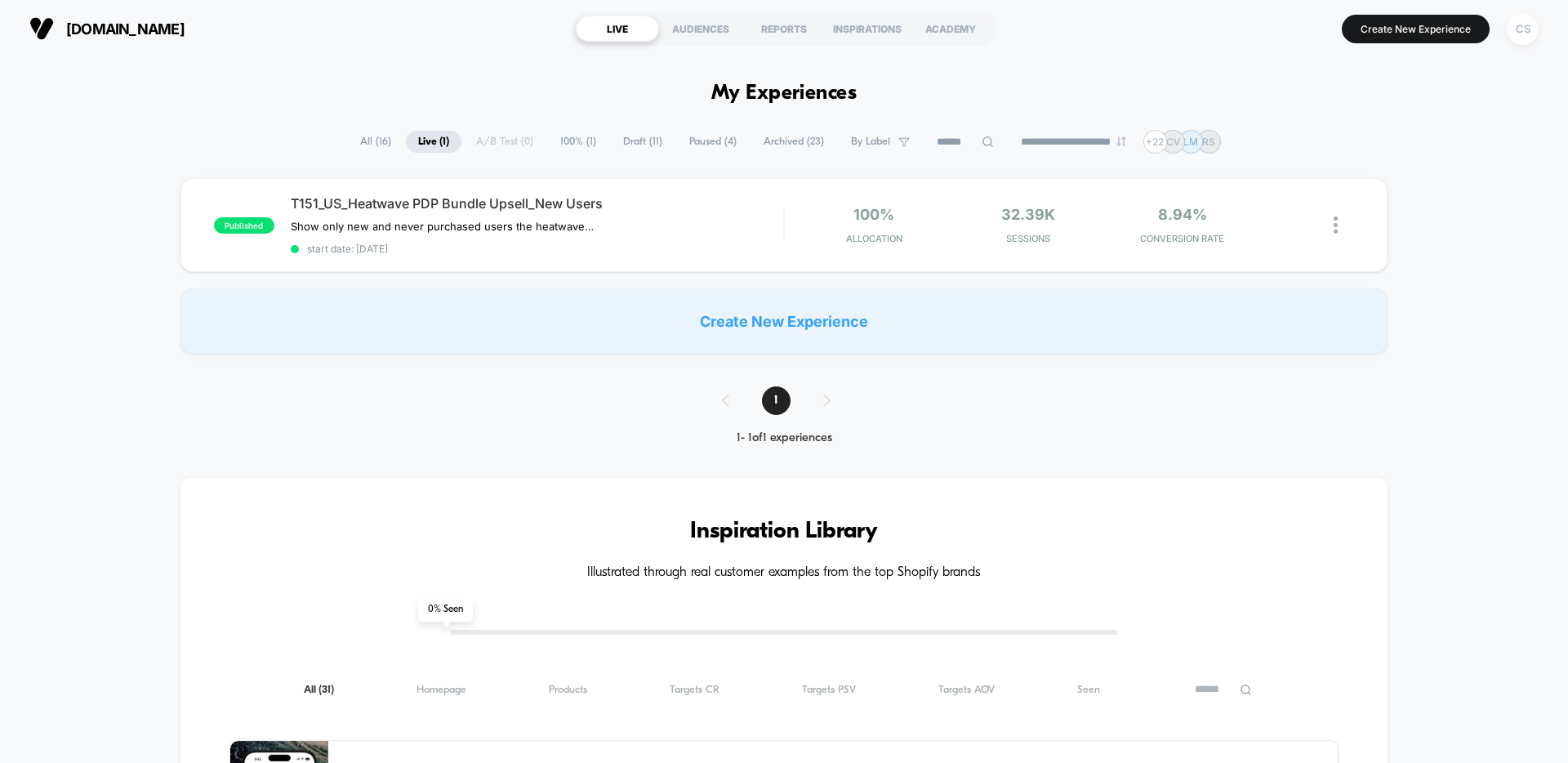
click at [1516, 30] on div "CS" at bounding box center [1522, 29] width 32 height 32
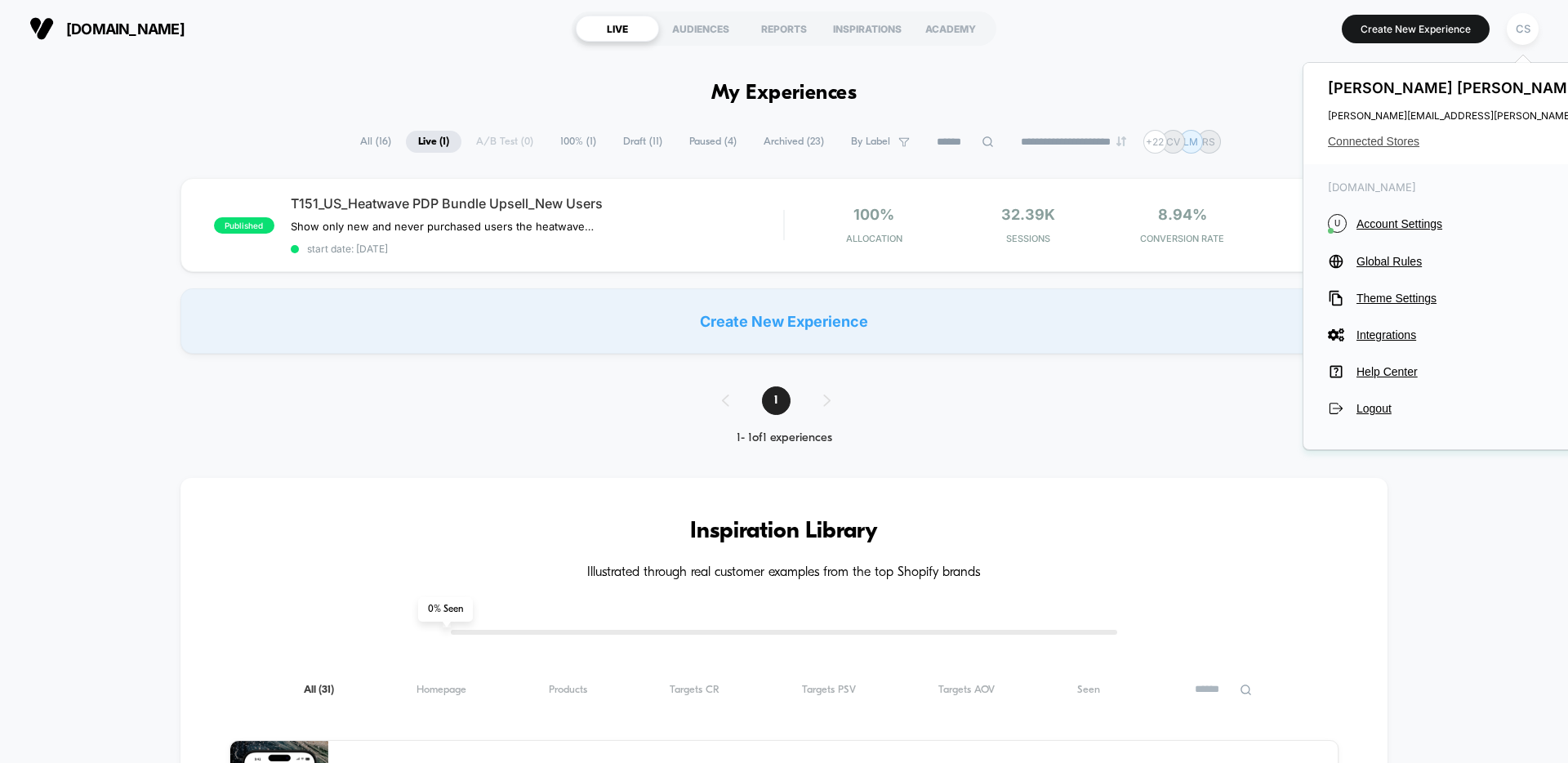
click at [1392, 139] on span "Connected Stores" at bounding box center [1490, 141] width 324 height 13
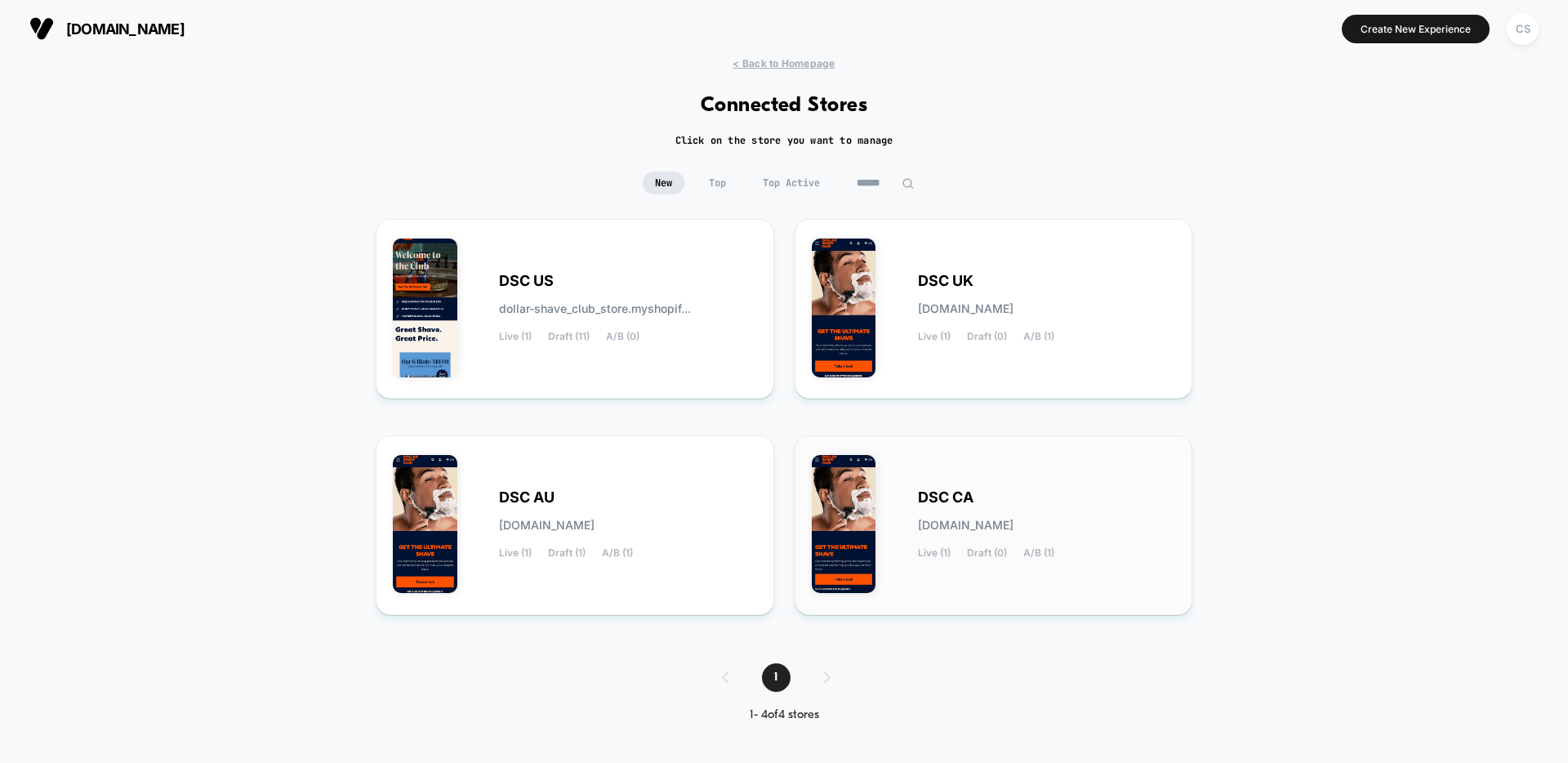
click at [1098, 505] on div "DSC CA [DOMAIN_NAME] Live (1) Draft (0) A/B (1)" at bounding box center [1046, 526] width 258 height 67
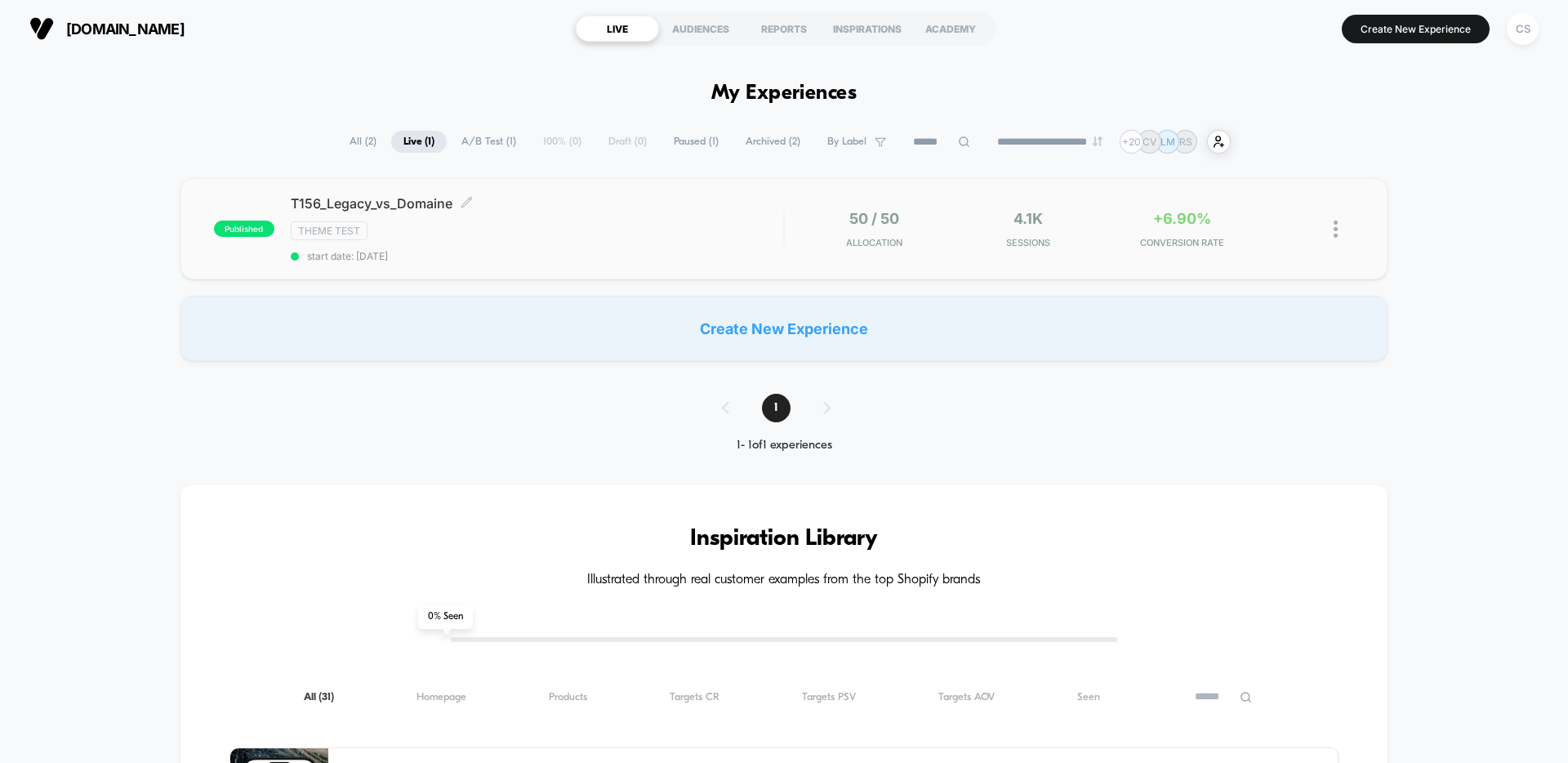
click at [539, 219] on div "T156_Legacy_vs_Domaine Click to edit experience details Click to edit experienc…" at bounding box center [537, 229] width 492 height 67
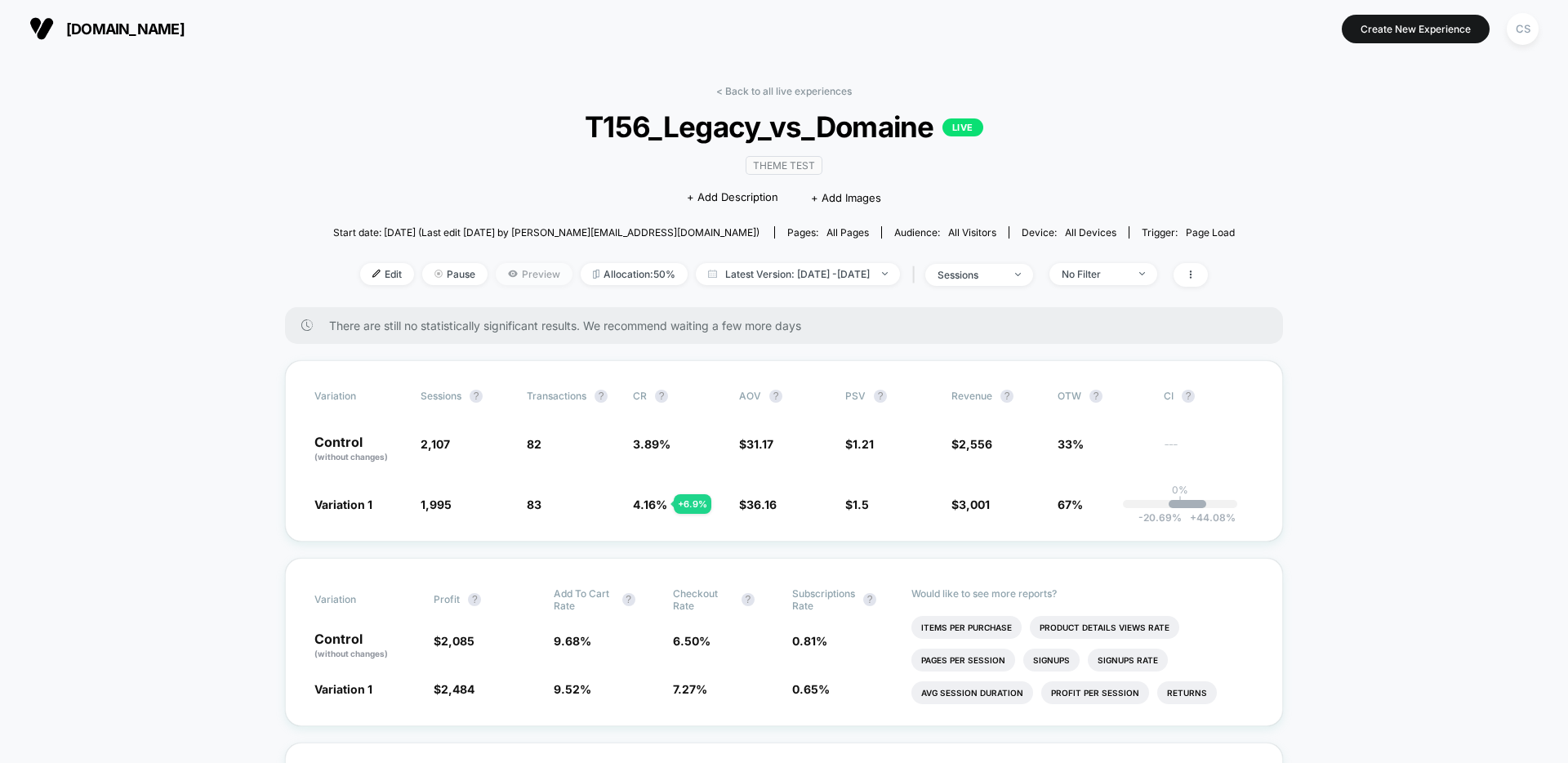
click at [522, 265] on span "Preview" at bounding box center [534, 273] width 77 height 22
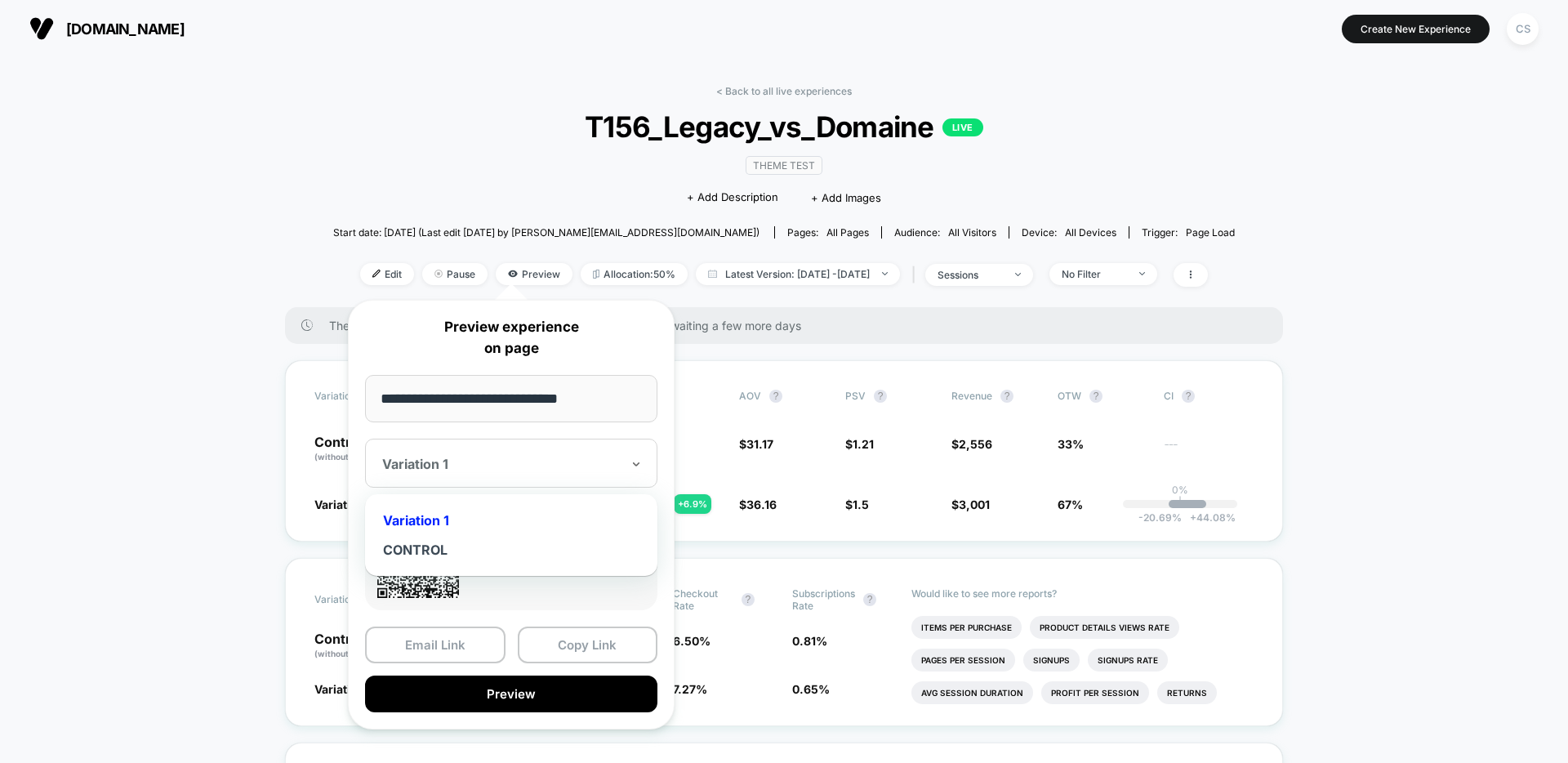
click at [573, 475] on div "Variation 1" at bounding box center [511, 463] width 292 height 49
click at [421, 553] on div "CONTROL" at bounding box center [510, 550] width 276 height 30
click at [607, 640] on button "Copy Link" at bounding box center [587, 645] width 140 height 37
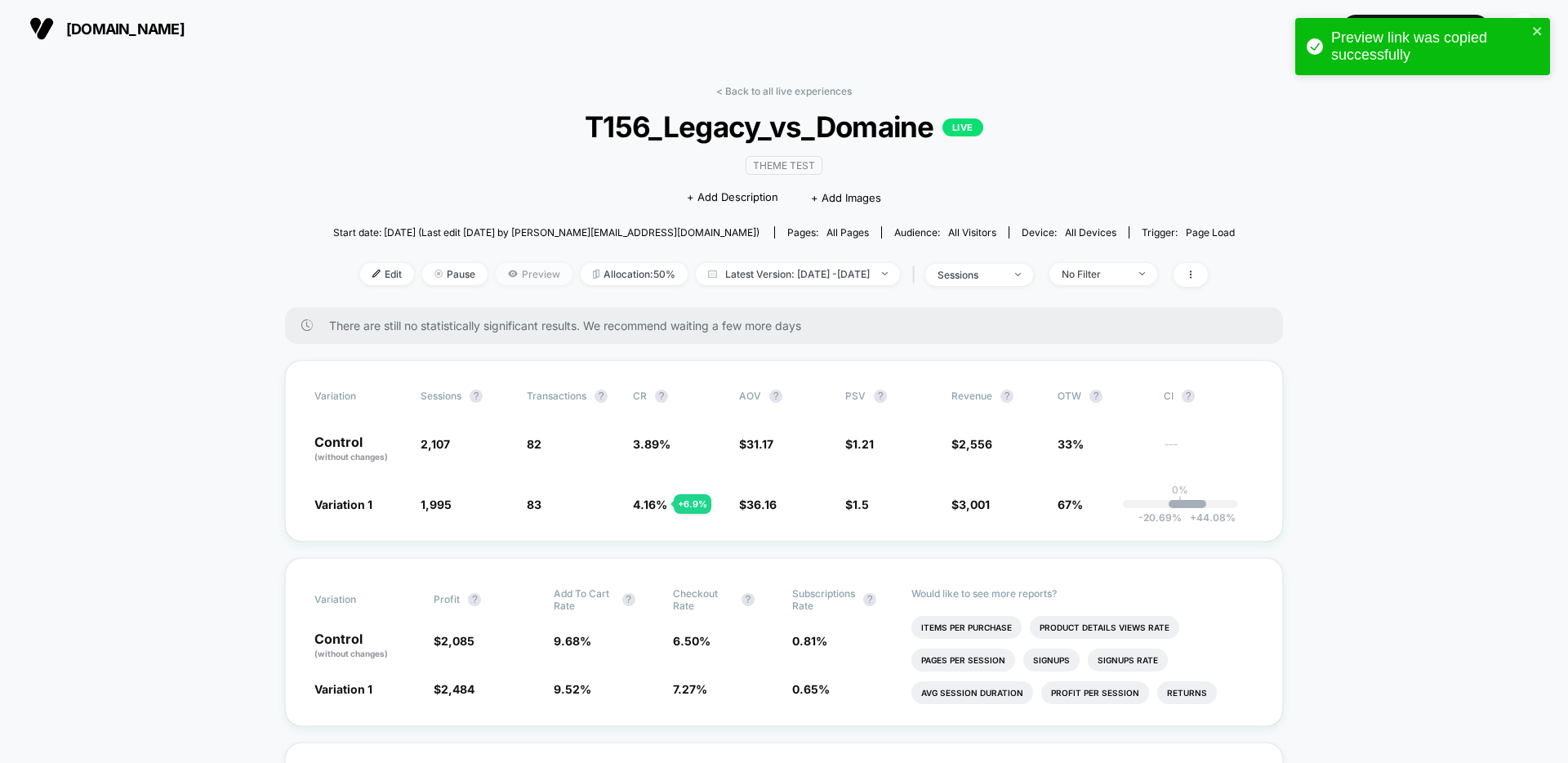
click at [517, 273] on span "Preview" at bounding box center [534, 273] width 77 height 22
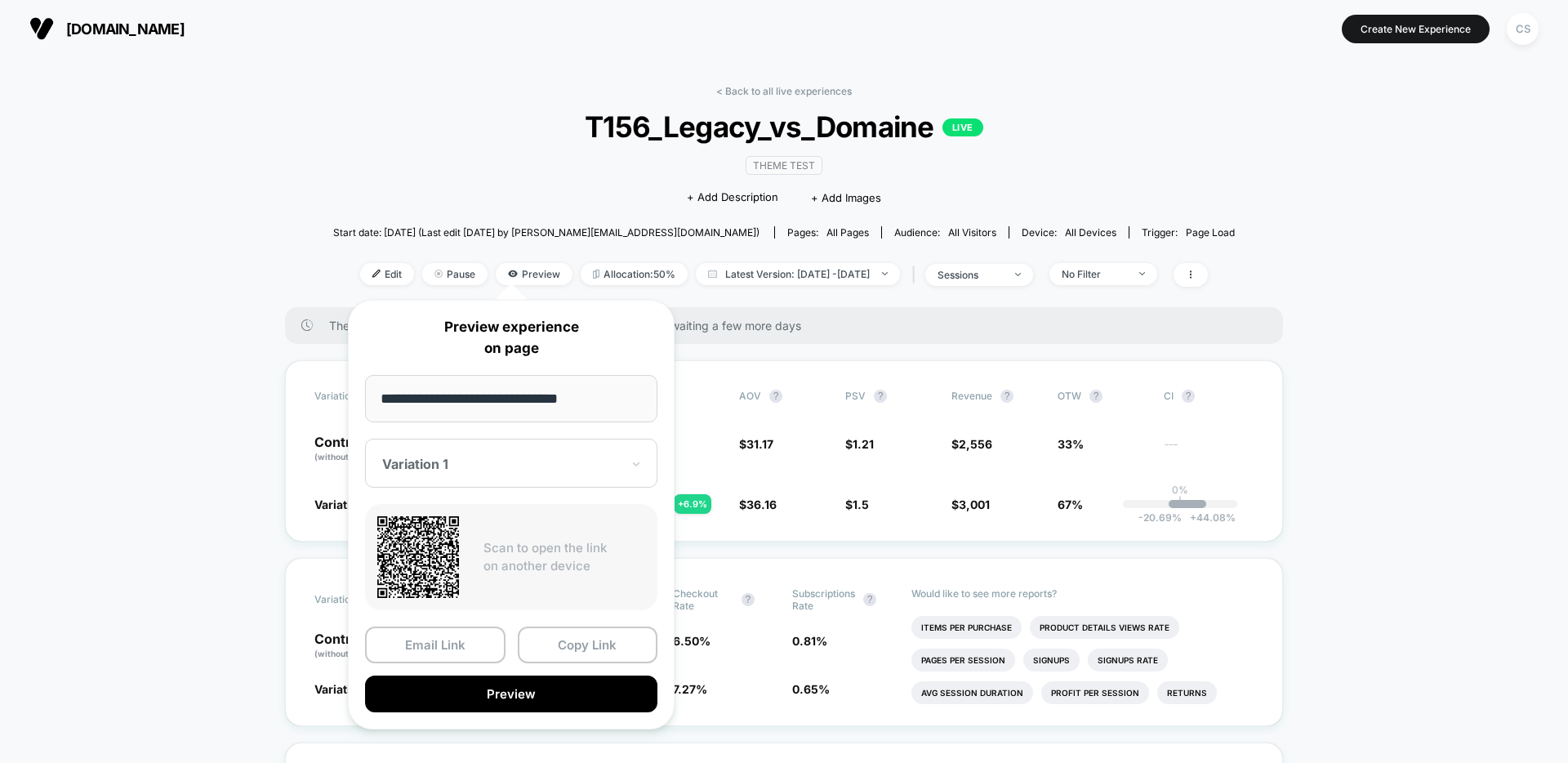
click at [584, 472] on div "Variation 1" at bounding box center [502, 464] width 242 height 19
click at [418, 550] on div "CONTROL" at bounding box center [510, 550] width 276 height 30
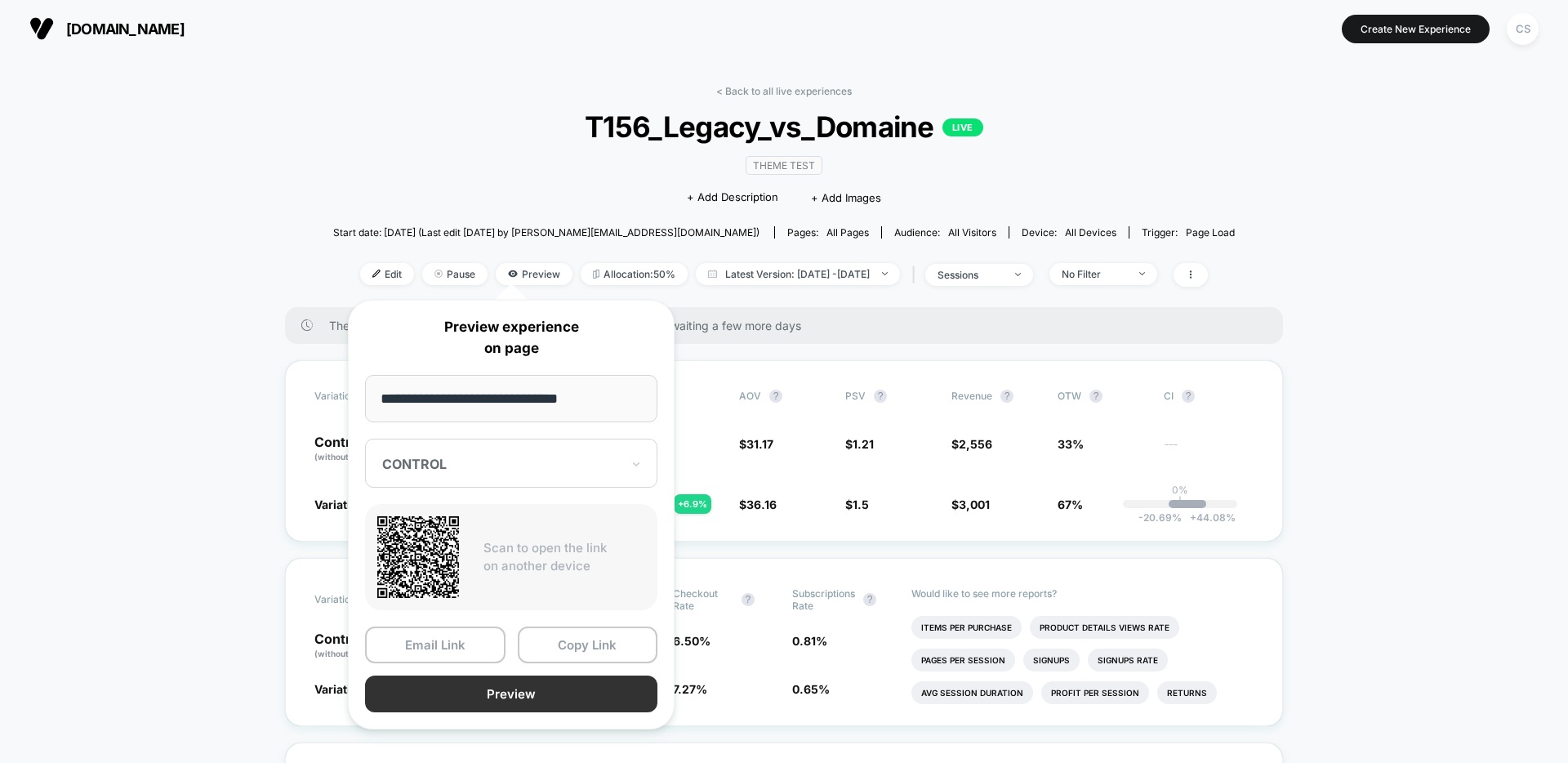
click at [517, 699] on button "Preview" at bounding box center [511, 694] width 292 height 37
